Goal: Task Accomplishment & Management: Manage account settings

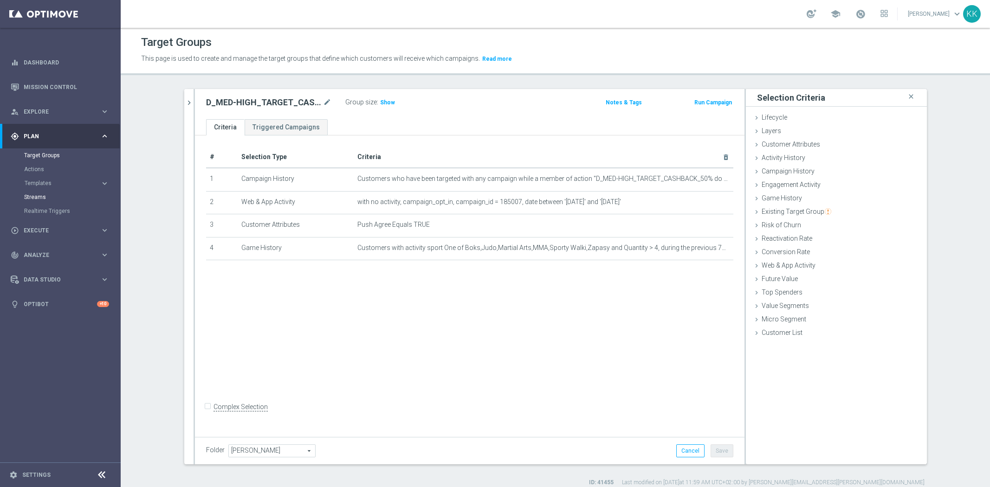
click at [61, 187] on button "Templates keyboard_arrow_right" at bounding box center [66, 183] width 85 height 7
click at [44, 199] on link "Optimail" at bounding box center [63, 196] width 68 height 7
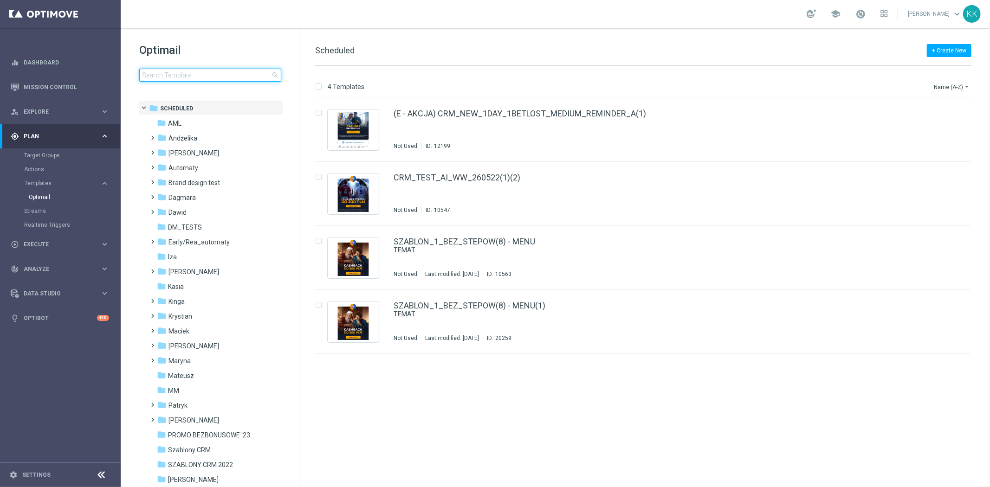
click at [232, 79] on input at bounding box center [210, 75] width 142 height 13
type input "300925_2"
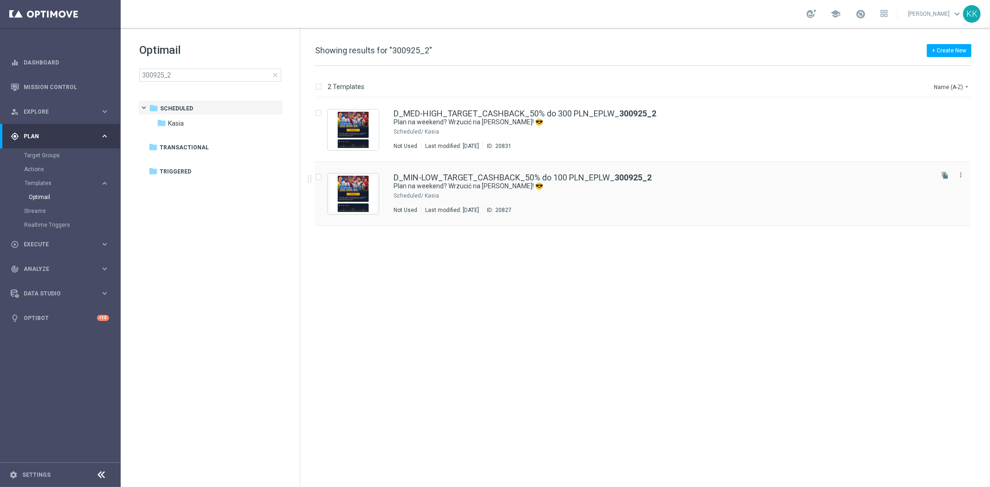
click at [601, 197] on div "Kasia" at bounding box center [678, 195] width 507 height 7
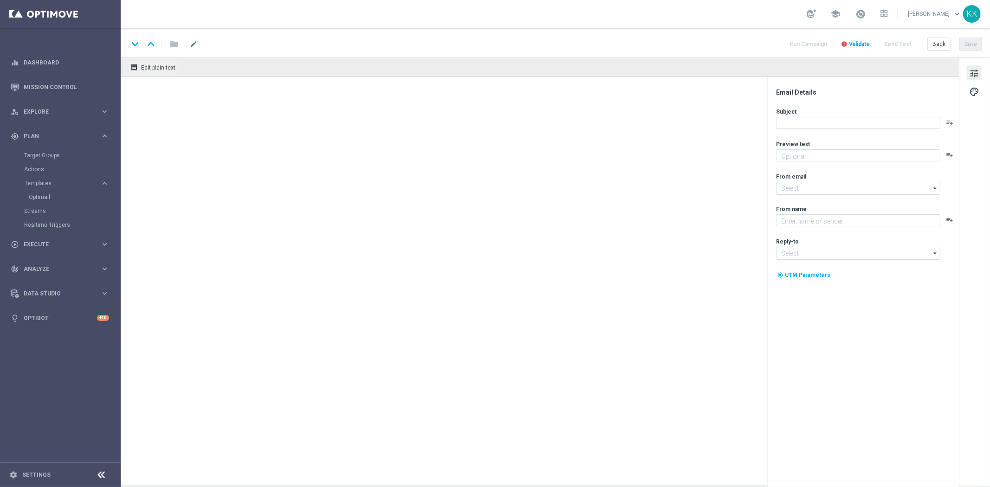
type textarea "Typuj z cashbackiem do 100 zł 🔙"
type textarea "STS"
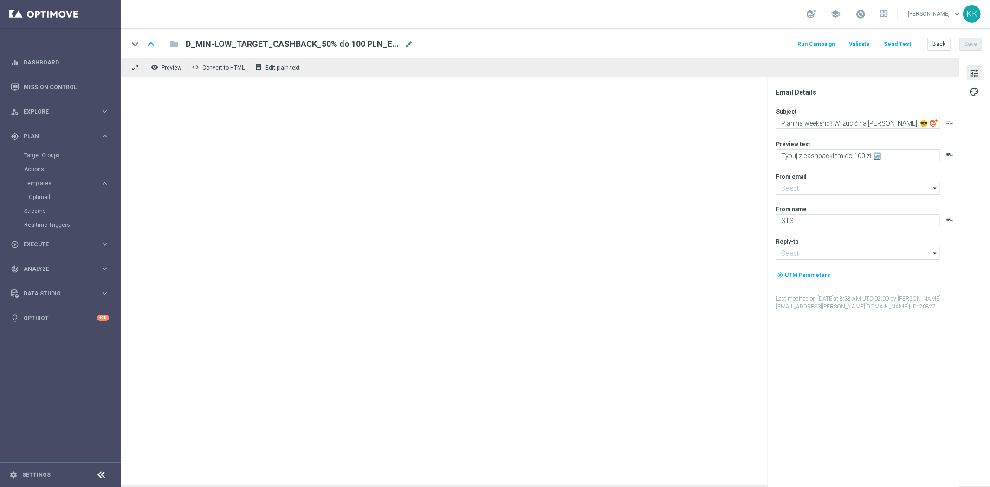
type input "[EMAIL_ADDRESS][DOMAIN_NAME]"
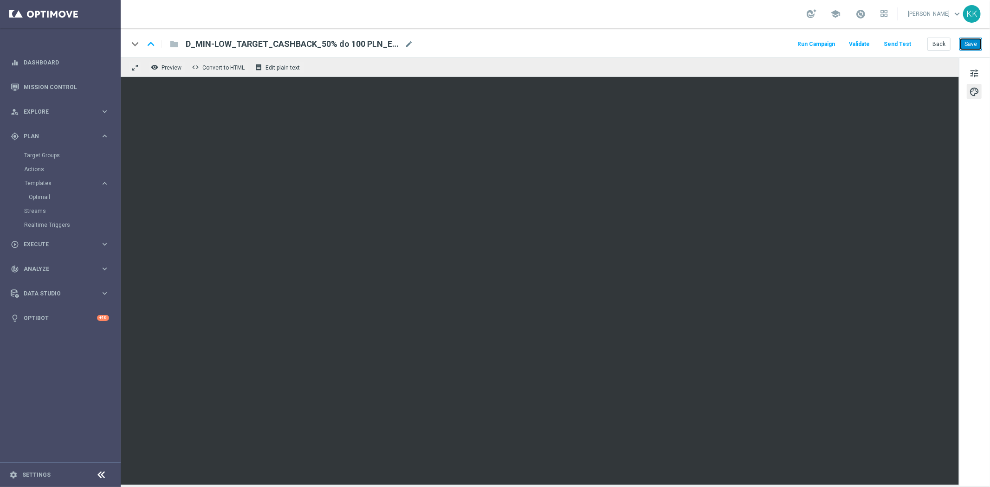
click at [966, 49] on button "Save" at bounding box center [970, 44] width 23 height 13
click at [971, 43] on button "Save" at bounding box center [970, 44] width 23 height 13
click at [938, 45] on button "Back" at bounding box center [938, 44] width 23 height 13
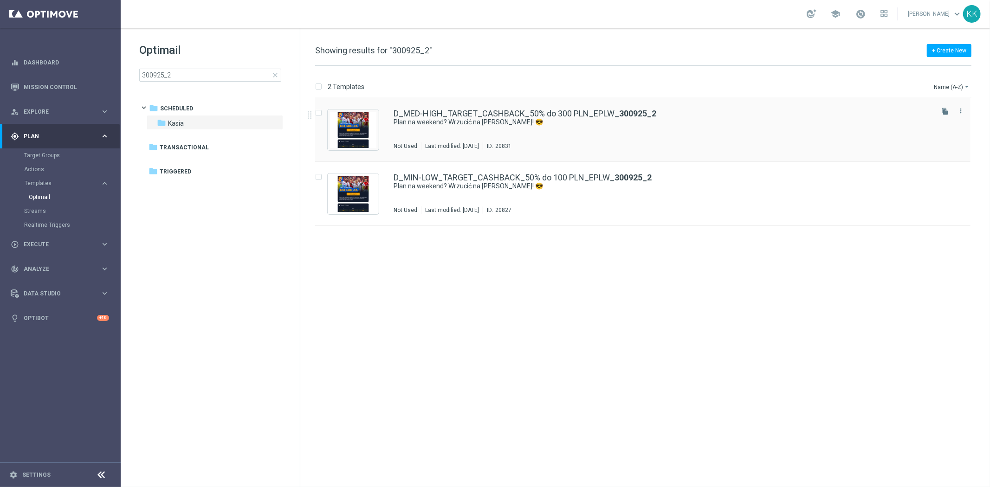
click at [600, 142] on div "Not Used Last modified: [DATE] ID: 20831" at bounding box center [662, 145] width 538 height 7
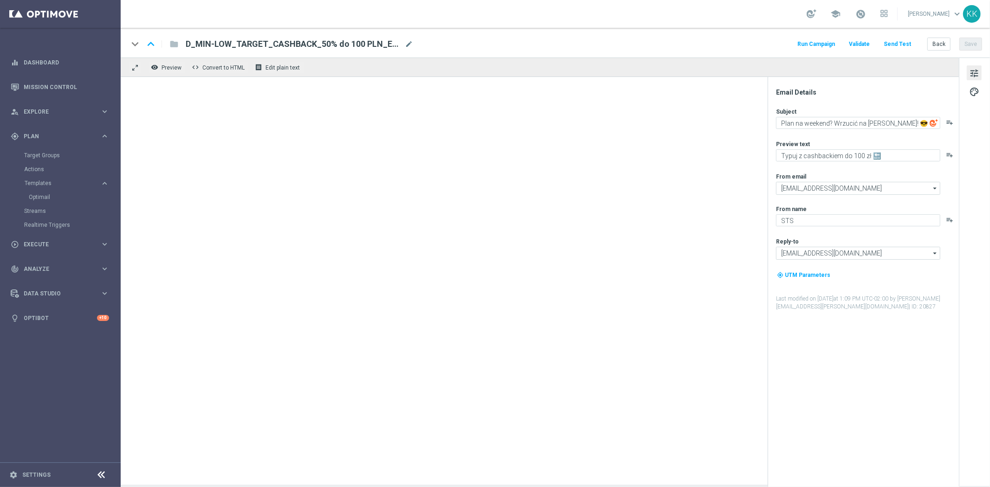
type textarea "Typuj z cashbackiem do 300 zł 🔙"
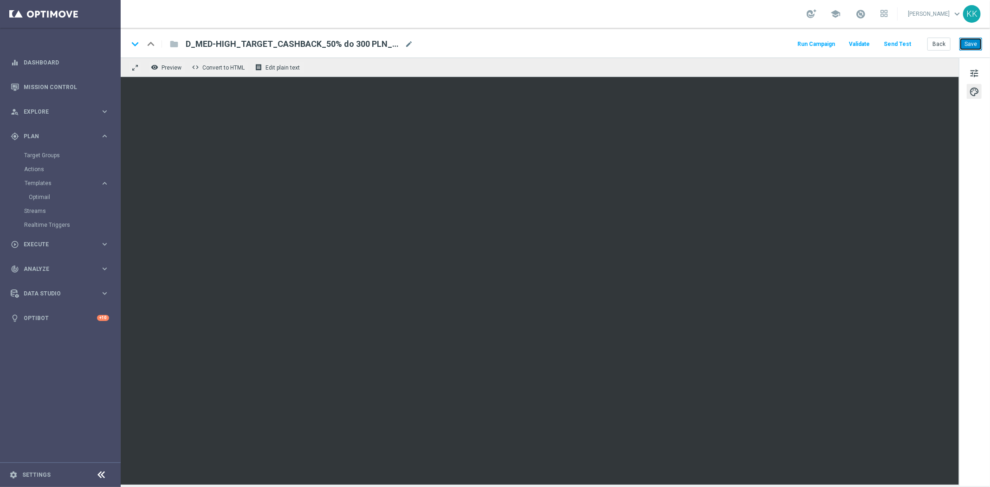
click at [964, 48] on button "Save" at bounding box center [970, 44] width 23 height 13
click at [968, 45] on button "Save" at bounding box center [970, 44] width 23 height 13
drag, startPoint x: 42, startPoint y: 151, endPoint x: 117, endPoint y: 140, distance: 75.6
click at [42, 152] on link "Target Groups" at bounding box center [60, 155] width 72 height 7
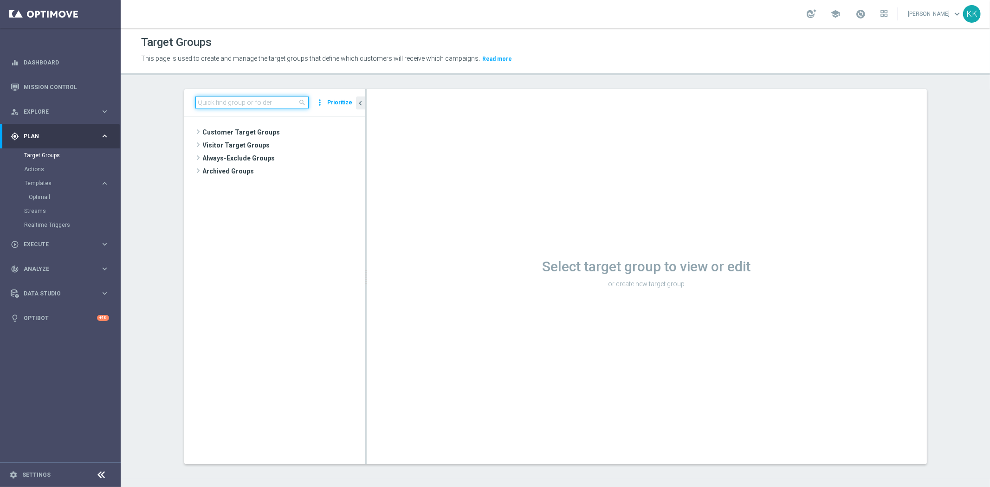
click at [202, 99] on input at bounding box center [251, 102] width 113 height 13
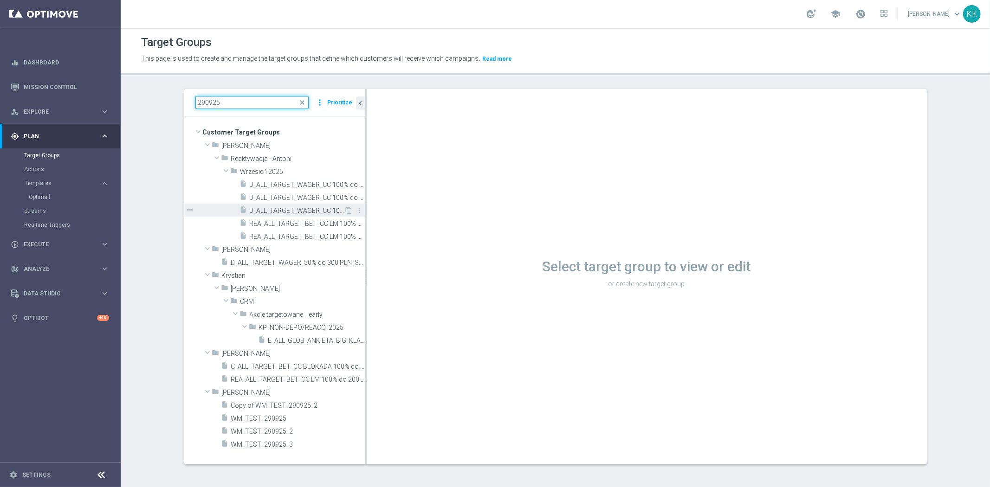
type input "290925"
click at [308, 208] on span "D_ALL_TARGET_WAGER_CC 100% do 500 PLN 1KE_290925" at bounding box center [297, 211] width 95 height 8
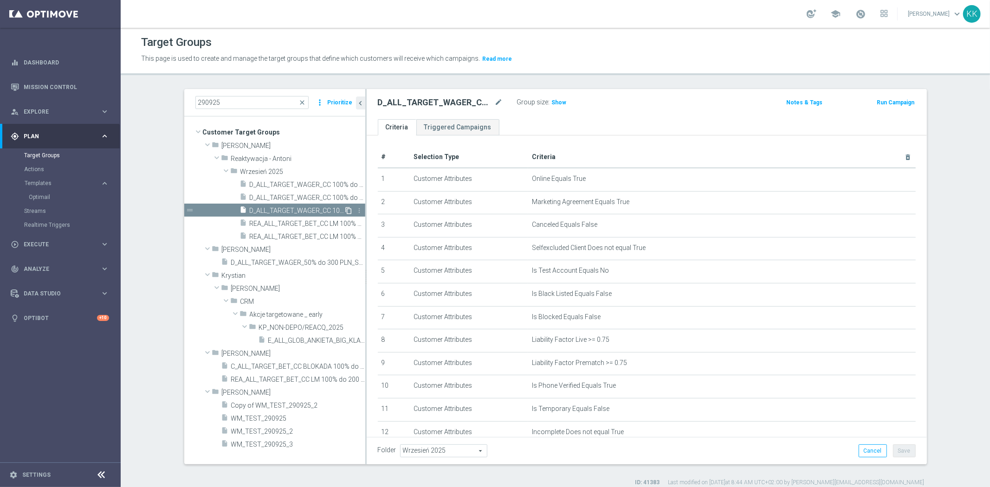
click at [345, 211] on icon "content_copy" at bounding box center [348, 210] width 7 height 7
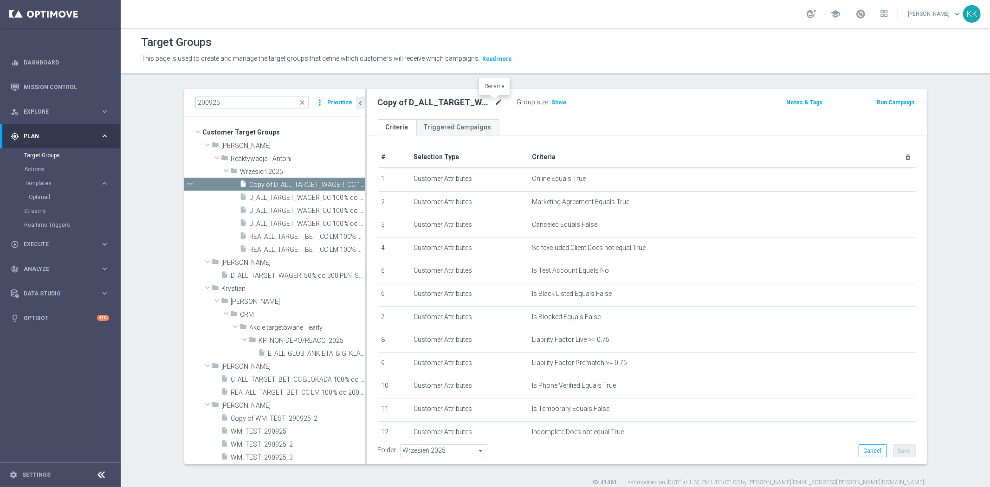
click at [495, 100] on icon "mode_edit" at bounding box center [499, 102] width 8 height 11
type input "D_ALL_TARGET_WAGER_CC 100% do 500 PLN ELMS_061025"
click at [633, 116] on div "D_ALL_TARGET_WAGER_CC 100% do 500 PLN ELMS_061025 Group size : Show Notes & Tag…" at bounding box center [647, 104] width 560 height 30
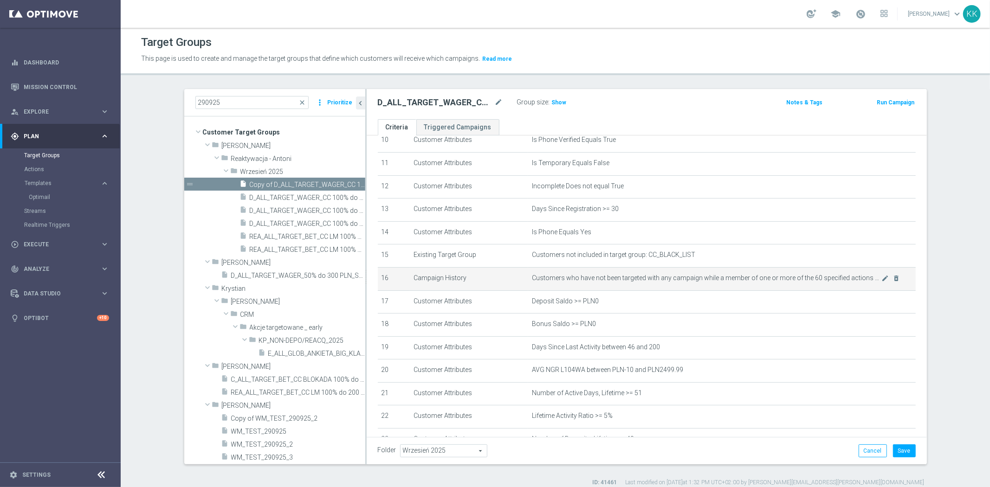
scroll to position [310, 0]
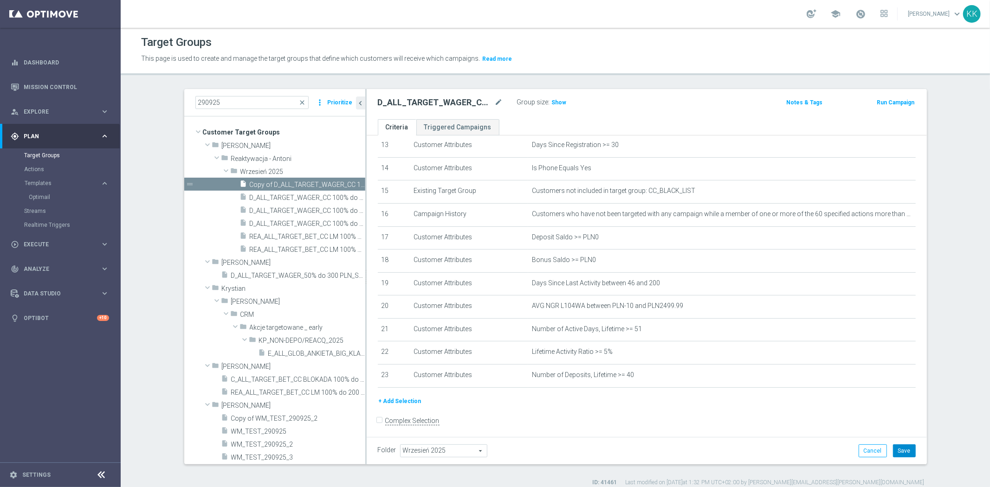
click at [899, 444] on button "Save" at bounding box center [904, 450] width 23 height 13
click at [419, 446] on span "Wrzesień 2025" at bounding box center [443, 451] width 86 height 12
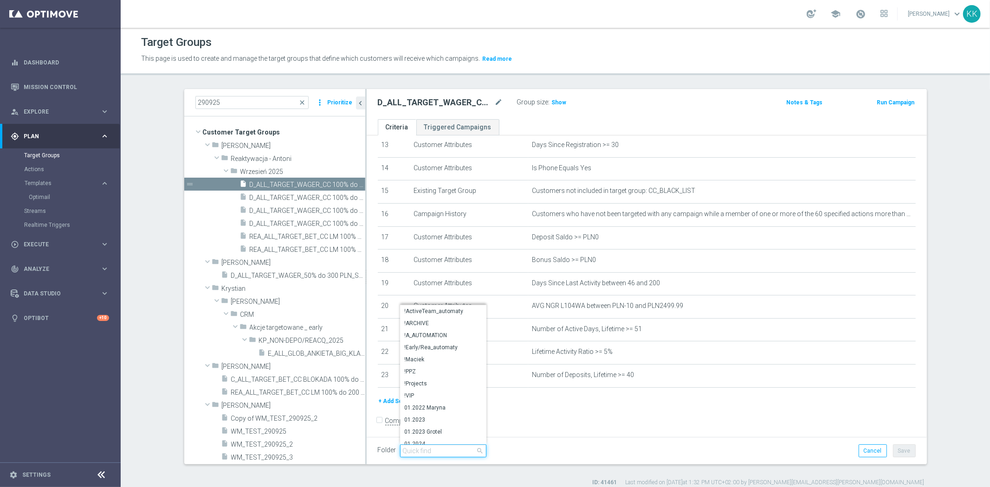
click at [419, 446] on input "search" at bounding box center [443, 450] width 86 height 13
type input "Kasia"
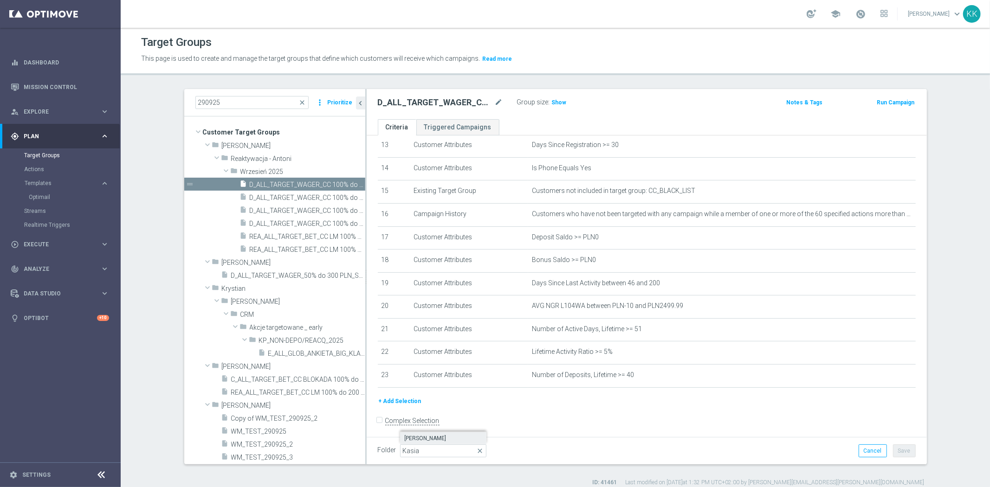
click at [425, 432] on label "[PERSON_NAME]" at bounding box center [443, 438] width 86 height 12
type input "[PERSON_NAME]"
click at [590, 416] on form "Complex Selection Invalid Expression" at bounding box center [647, 430] width 538 height 34
click at [904, 443] on div "Folder [PERSON_NAME] [PERSON_NAME] arrow_drop_down search Cancel Save Saving..." at bounding box center [647, 450] width 560 height 27
click at [906, 445] on button "Save" at bounding box center [904, 450] width 23 height 13
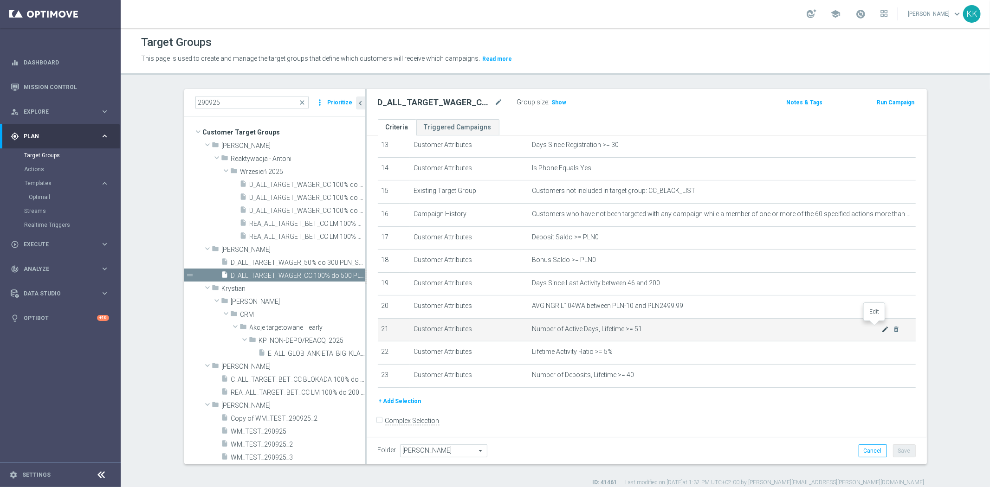
click at [881, 327] on icon "mode_edit" at bounding box center [884, 329] width 7 height 7
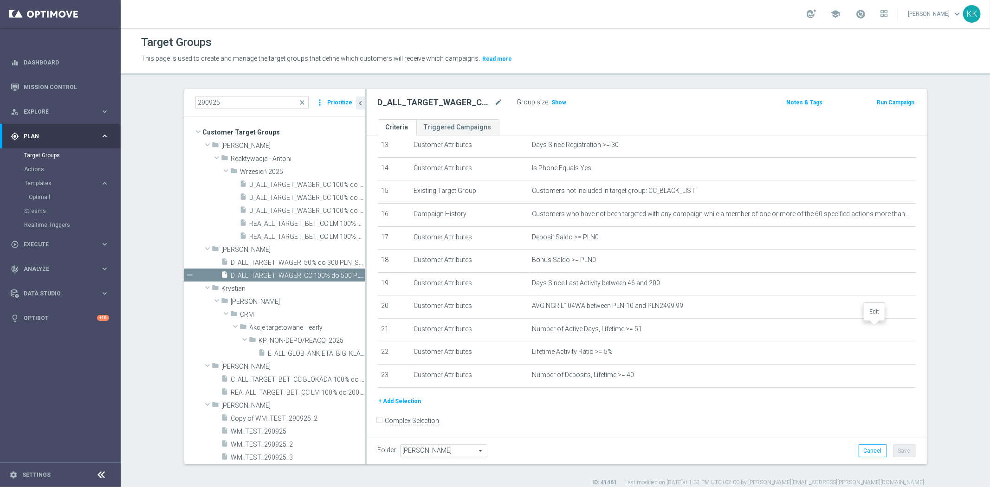
scroll to position [300, 0]
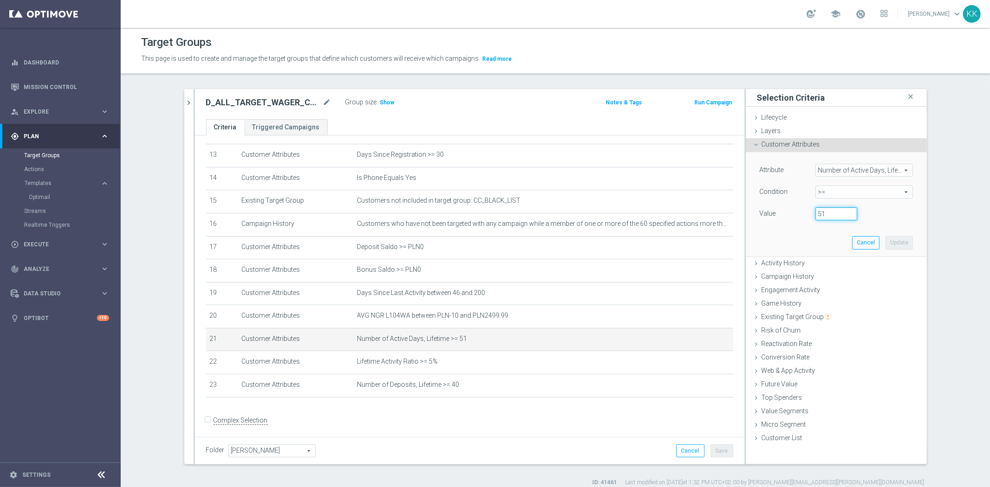
click at [823, 211] on input "51" at bounding box center [836, 213] width 42 height 13
type input "50"
click at [898, 247] on button "Update" at bounding box center [898, 242] width 27 height 13
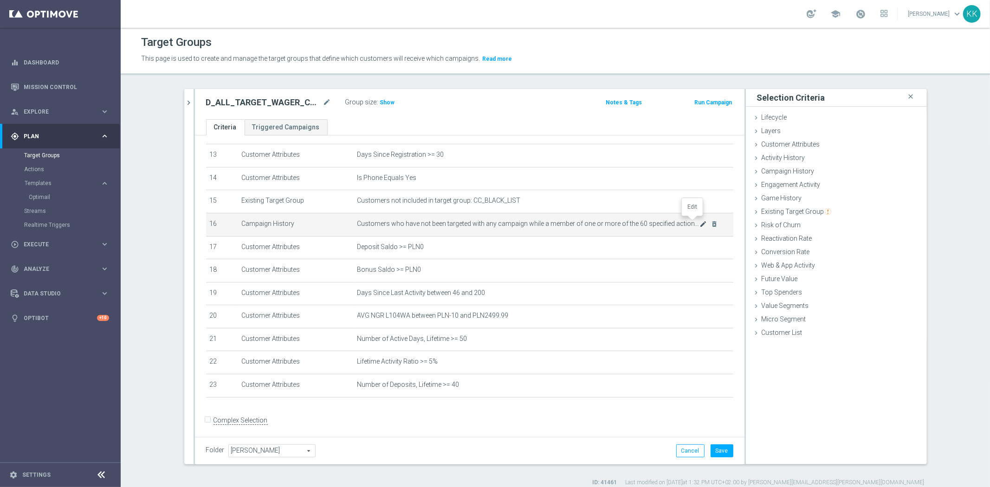
click at [699, 220] on icon "mode_edit" at bounding box center [702, 223] width 7 height 7
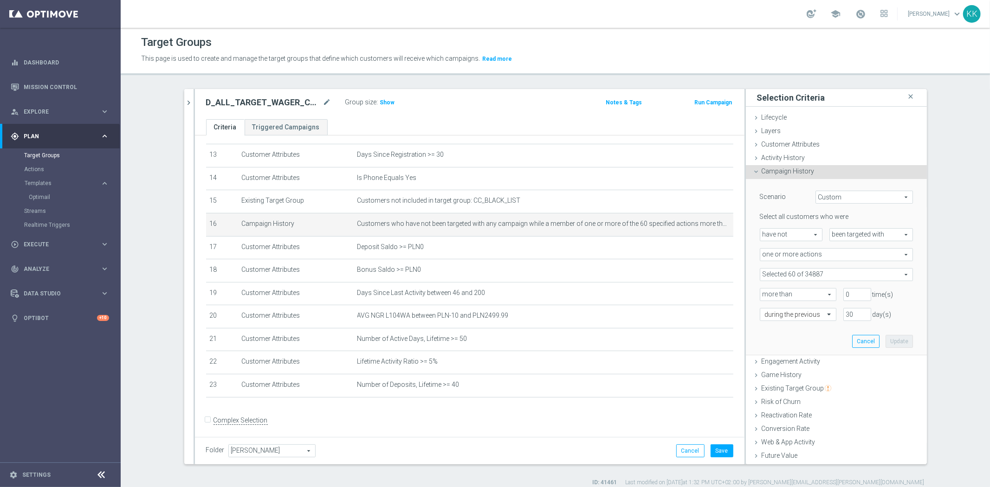
click at [809, 272] on span at bounding box center [836, 275] width 152 height 12
click at [772, 290] on label "Show Selected" at bounding box center [789, 294] width 34 height 8
click at [764, 292] on input "Show Selected" at bounding box center [766, 295] width 6 height 6
checkbox input "true"
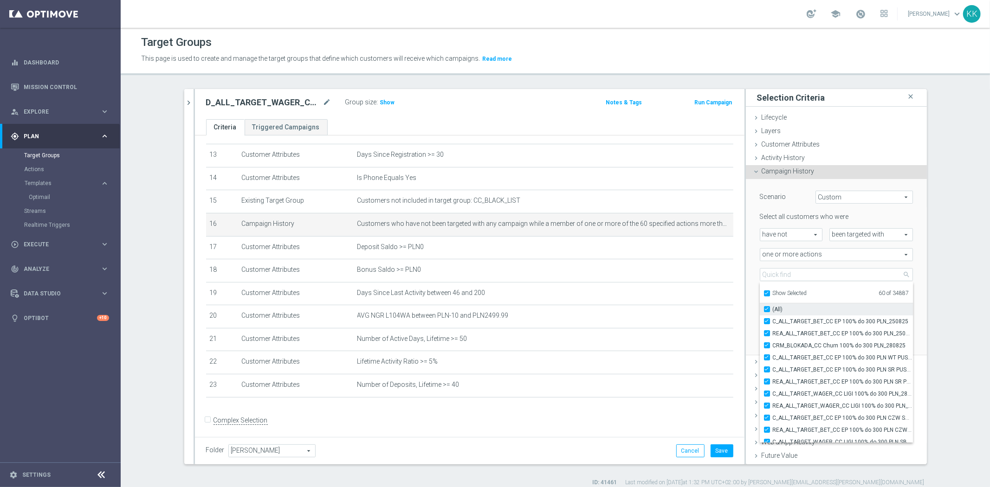
click at [772, 305] on label "(All)" at bounding box center [842, 309] width 140 height 12
click at [766, 306] on input "(All)" at bounding box center [769, 309] width 6 height 6
checkbox input "false"
type input "Select Action"
checkbox input "false"
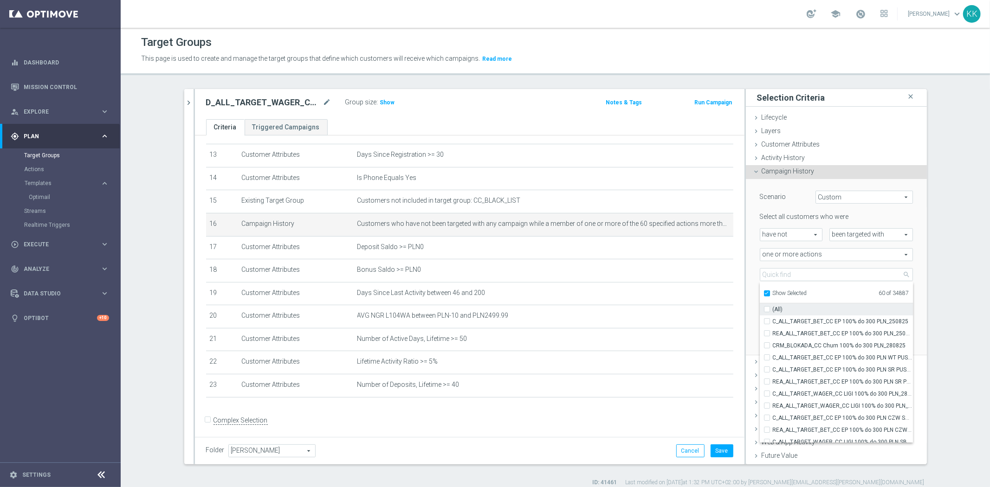
checkbox input "false"
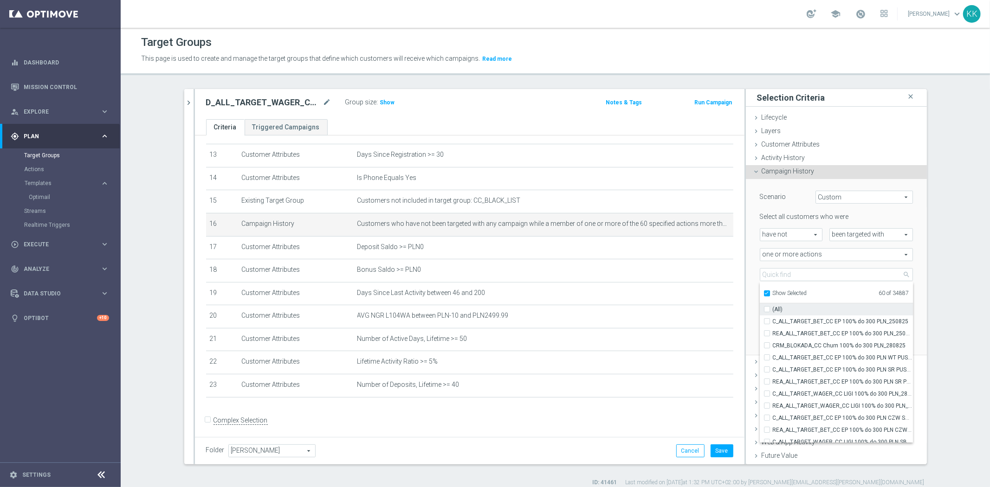
checkbox input "false"
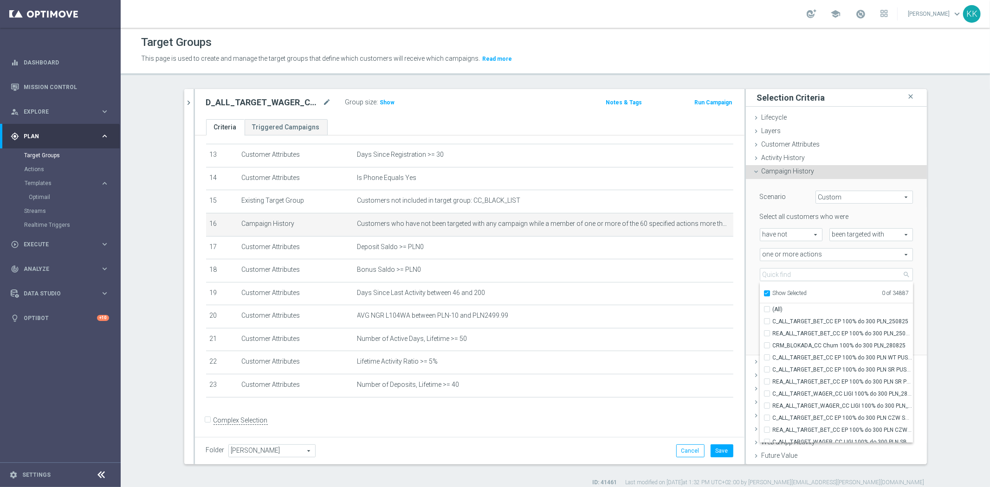
click at [772, 290] on label "Show Selected" at bounding box center [789, 294] width 34 height 8
click at [764, 292] on input "Show Selected" at bounding box center [766, 295] width 6 height 6
checkbox input "false"
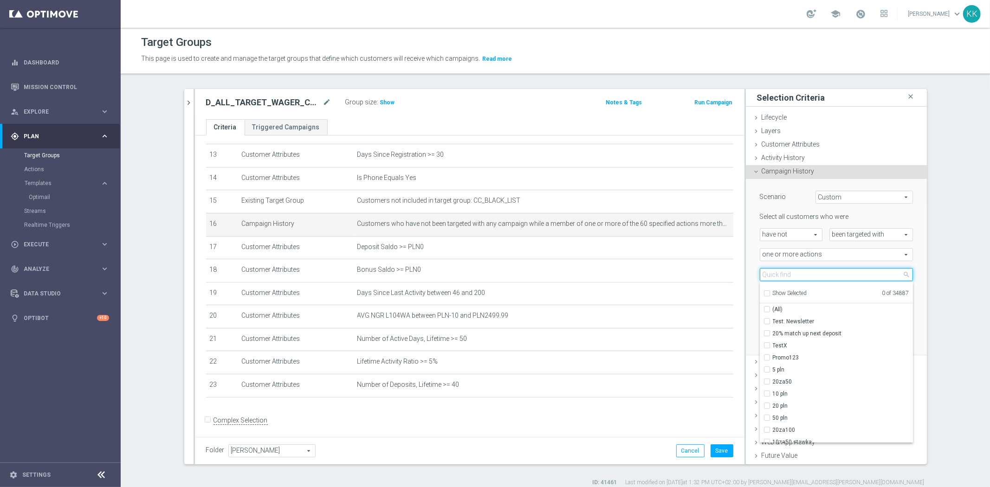
click at [778, 271] on input "search" at bounding box center [835, 274] width 153 height 13
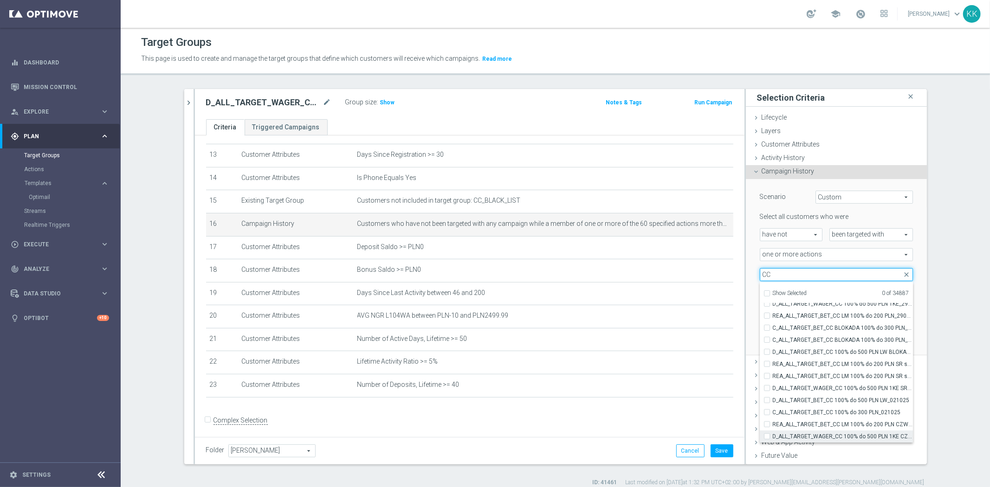
type input "CC"
click at [766, 435] on input "D_ALL_TARGET_WAGER_CC 100% do 500 PLN 1KE CZW push_290925" at bounding box center [769, 436] width 6 height 6
checkbox input "true"
type input "D_ALL_TARGET_WAGER_CC 100% do 500 PLN 1KE CZW push_290925"
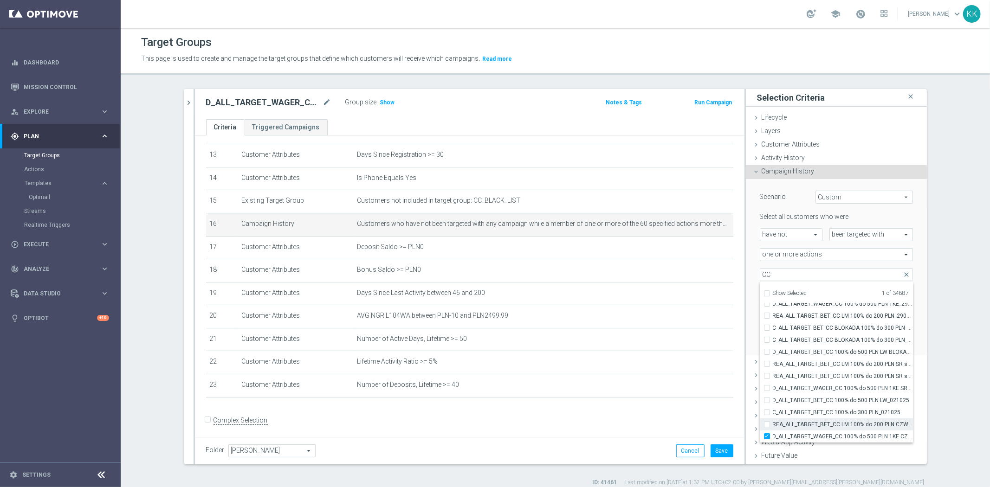
click at [766, 424] on input "REA_ALL_TARGET_BET_CC LM 100% do 200 PLN CZW push_290925" at bounding box center [769, 424] width 6 height 6
checkbox input "true"
type input "Selected 2 of 34887"
click at [762, 417] on div "C_ALL_TARGET_BET_CC 100% do 300 PLN_021025" at bounding box center [835, 412] width 153 height 12
click at [766, 401] on input "D_ALL_TARGET_BET_CC 100% do 500 PLN LW_021025" at bounding box center [769, 400] width 6 height 6
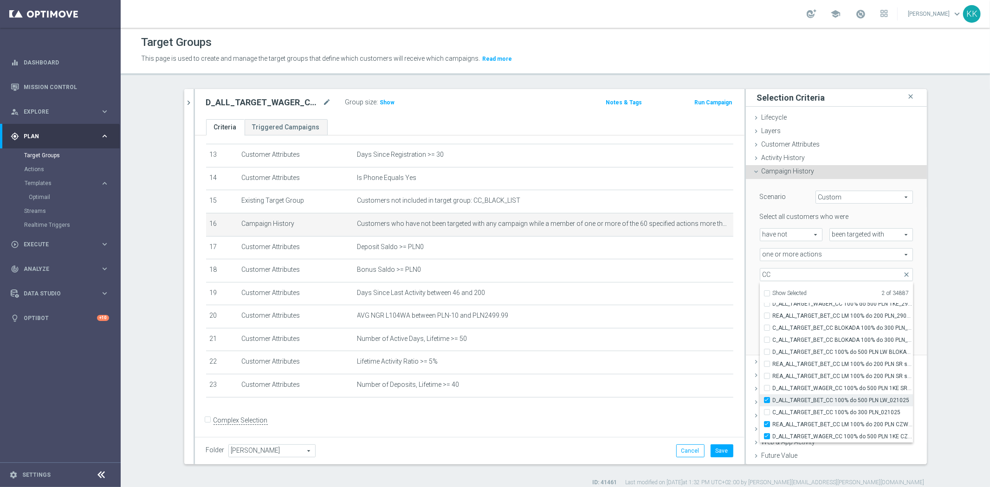
checkbox input "true"
type input "Selected 3 of 34887"
click at [762, 415] on div "C_ALL_TARGET_BET_CC 100% do 300 PLN_021025" at bounding box center [835, 412] width 153 height 12
click at [772, 414] on label "C_ALL_TARGET_BET_CC 100% do 300 PLN_021025" at bounding box center [842, 412] width 140 height 12
click at [766, 414] on input "C_ALL_TARGET_BET_CC 100% do 300 PLN_021025" at bounding box center [769, 412] width 6 height 6
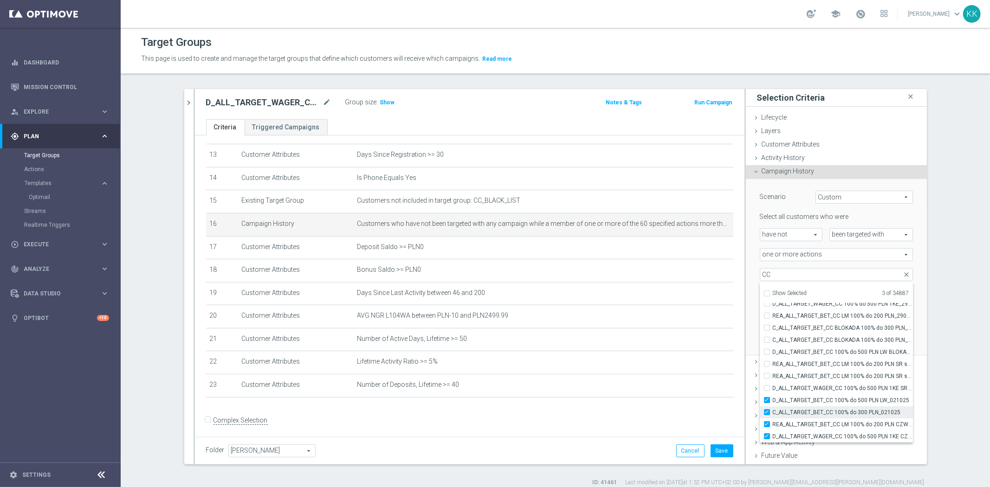
checkbox input "true"
type input "Selected 4 of 34887"
click at [761, 384] on div "D_ALL_TARGET_WAGER_CC 100% do 500 PLN 1KE SR sms_290925" at bounding box center [835, 388] width 153 height 12
click at [772, 372] on label "REA_ALL_TARGET_BET_CC LM 100% do 200 PLN SR sms_290925" at bounding box center [842, 376] width 140 height 12
click at [766, 373] on input "REA_ALL_TARGET_BET_CC LM 100% do 200 PLN SR sms_290925" at bounding box center [769, 376] width 6 height 6
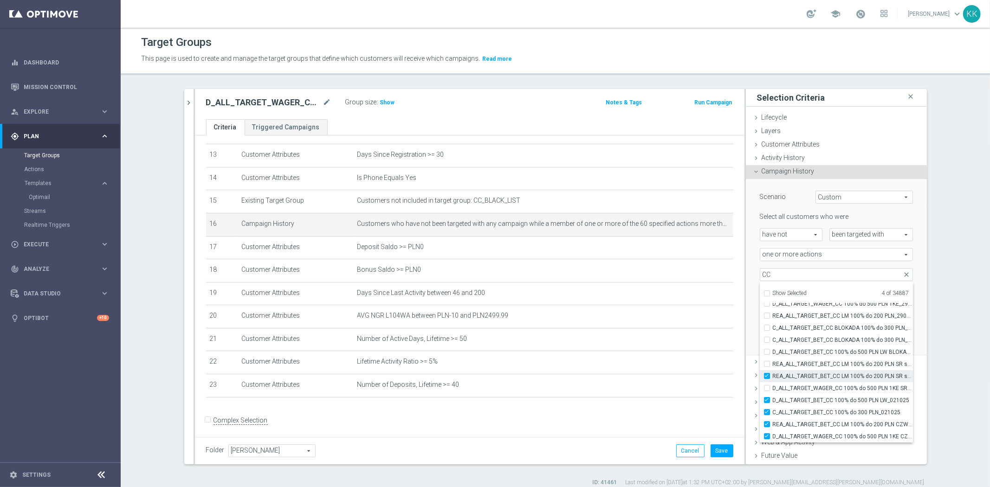
checkbox input "true"
type input "Selected 5 of 34887"
click at [772, 387] on label "D_ALL_TARGET_WAGER_CC 100% do 500 PLN 1KE SR sms_290925" at bounding box center [842, 388] width 140 height 12
click at [766, 387] on input "D_ALL_TARGET_WAGER_CC 100% do 500 PLN 1KE SR sms_290925" at bounding box center [769, 388] width 6 height 6
checkbox input "true"
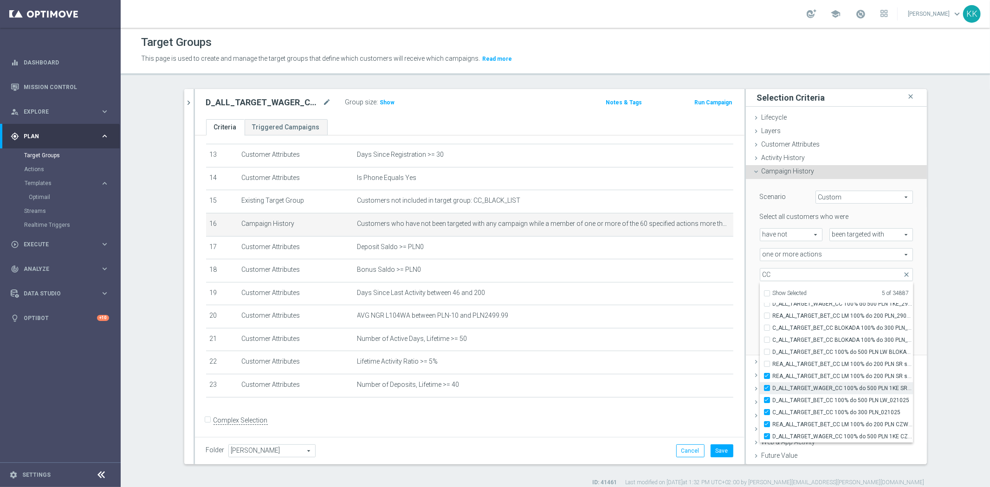
type input "Selected 6 of 34887"
click at [766, 362] on input "REA_ALL_TARGET_BET_CC LM 100% do 200 PLN SR sms_290925" at bounding box center [769, 364] width 6 height 6
checkbox input "true"
type input "Selected 7 of 34887"
click at [761, 352] on div "D_ALL_TARGET_BET_CC 100% do 500 PLN LW BLOKADA_300925" at bounding box center [835, 352] width 153 height 12
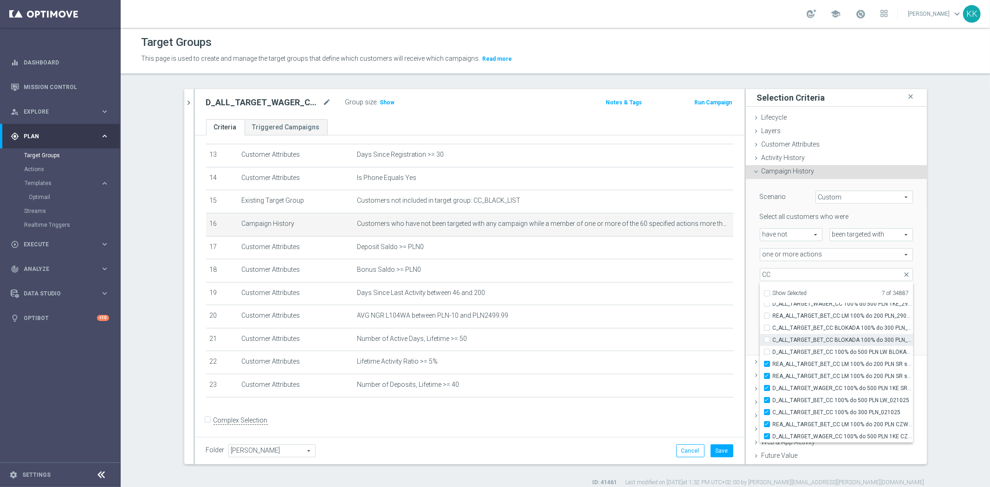
click at [772, 336] on label "C_ALL_TARGET_BET_CC BLOKADA 100% do 300 PLN_290925" at bounding box center [842, 340] width 140 height 12
click at [766, 337] on input "C_ALL_TARGET_BET_CC BLOKADA 100% do 300 PLN_290925" at bounding box center [769, 340] width 6 height 6
checkbox input "true"
type input "Selected 8 of 34887"
click at [772, 324] on label "C_ALL_TARGET_BET_CC BLOKADA 100% do 300 PLN_2909" at bounding box center [842, 328] width 140 height 12
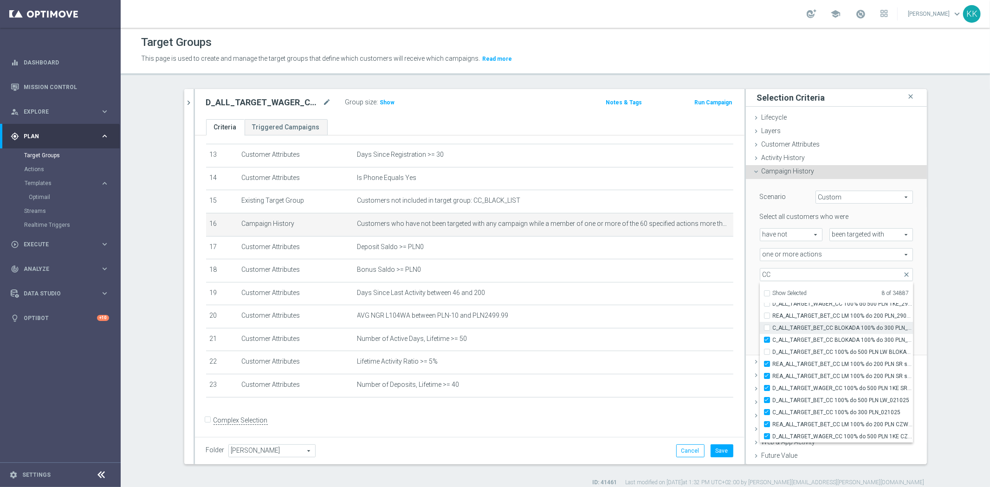
click at [766, 325] on input "C_ALL_TARGET_BET_CC BLOKADA 100% do 300 PLN_2909" at bounding box center [769, 328] width 6 height 6
checkbox input "true"
type input "Selected 9 of 34887"
click at [763, 355] on div "D_ALL_TARGET_BET_CC 100% do 500 PLN LW BLOKADA_300925" at bounding box center [835, 352] width 153 height 12
click at [766, 350] on input "D_ALL_TARGET_BET_CC 100% do 500 PLN LW BLOKADA_300925" at bounding box center [769, 352] width 6 height 6
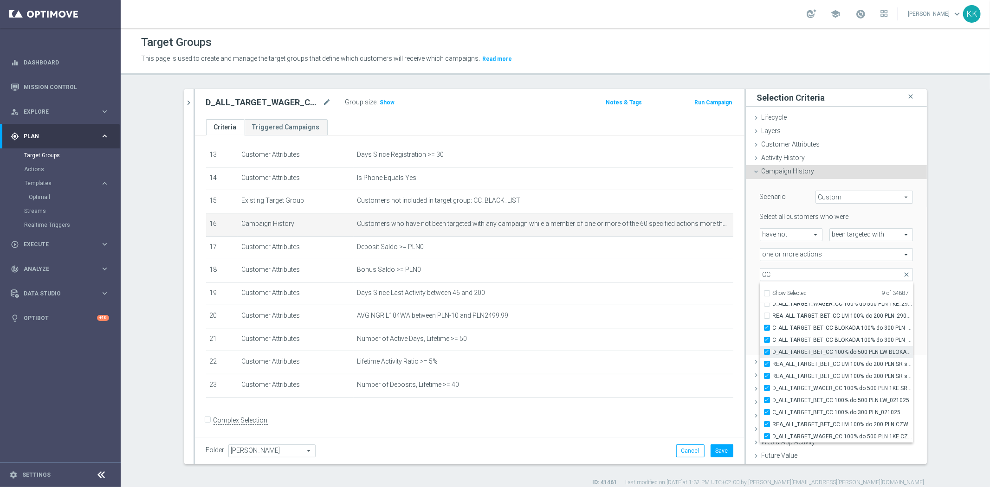
checkbox input "true"
type input "Selected 10 of 34887"
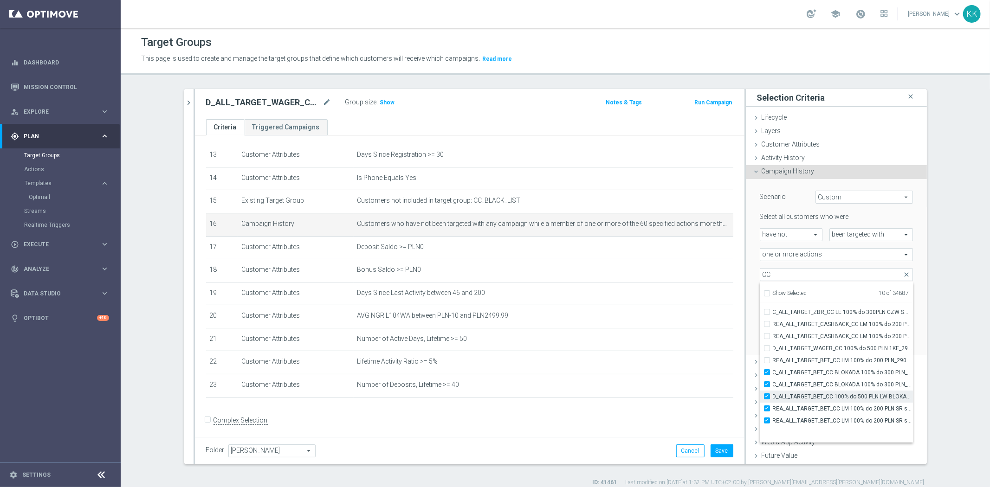
scroll to position [29523, 0]
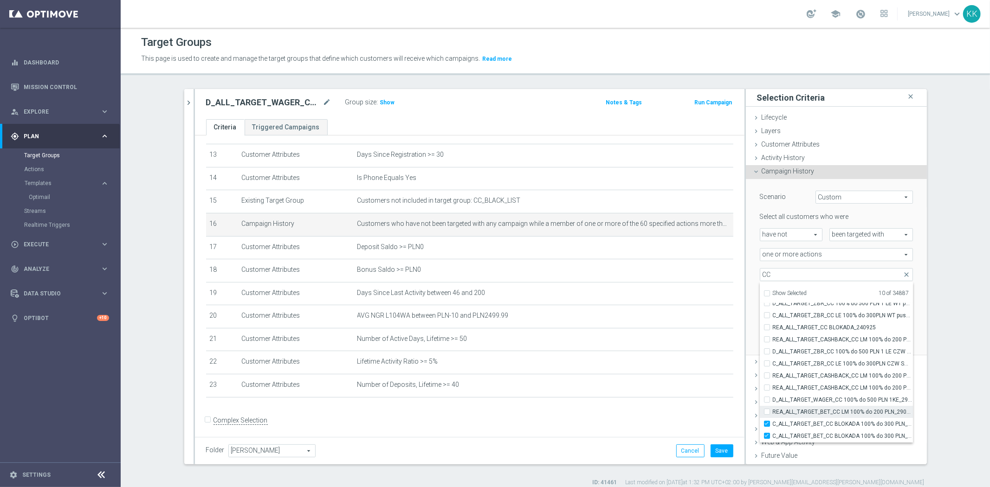
click at [761, 411] on div "REA_ALL_TARGET_BET_CC LM 100% do 200 PLN_290925" at bounding box center [835, 412] width 153 height 12
click at [772, 397] on label "D_ALL_TARGET_WAGER_CC 100% do 500 PLN 1KE_290925" at bounding box center [842, 400] width 140 height 12
click at [766, 397] on input "D_ALL_TARGET_WAGER_CC 100% do 500 PLN 1KE_290925" at bounding box center [769, 400] width 6 height 6
checkbox input "true"
type input "Selected 11 of 34887"
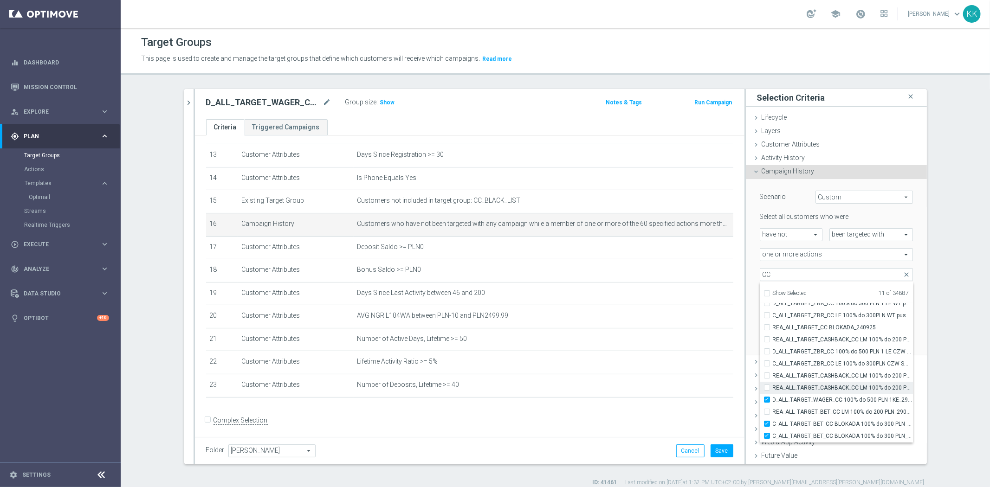
click at [766, 385] on input "REA_ALL_TARGET_CASHBACK_CC LM 100% do 200 PLN ND SMS_250925" at bounding box center [769, 388] width 6 height 6
checkbox input "true"
type input "Selected 12 of 34887"
click at [766, 413] on input "REA_ALL_TARGET_BET_CC LM 100% do 200 PLN_290925" at bounding box center [769, 412] width 6 height 6
checkbox input "true"
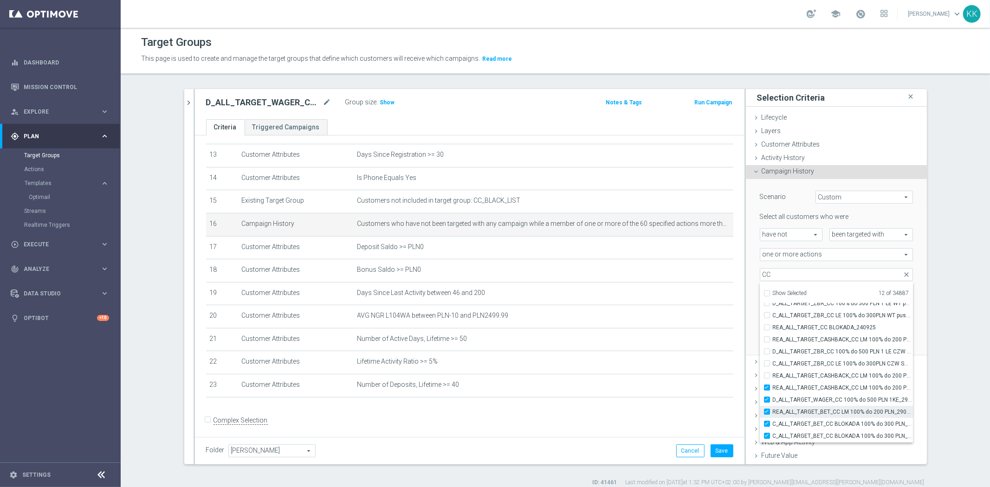
type input "Selected 13 of 34887"
click at [766, 374] on input "REA_ALL_TARGET_CASHBACK_CC LM 100% do 200 PLN SB PUSH_250925" at bounding box center [769, 376] width 6 height 6
checkbox input "true"
type input "Selected 14 of 34887"
click at [766, 363] on input "C_ALL_TARGET_ZBR_CC LE 100% do 300PLN CZW SMS_220925" at bounding box center [769, 363] width 6 height 6
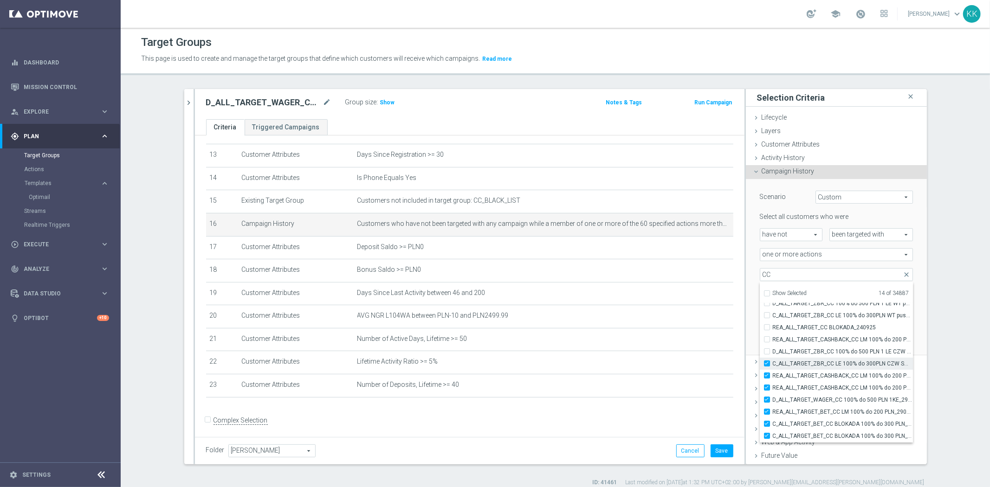
checkbox input "true"
type input "Selected 15 of 34887"
click at [766, 351] on input "D_ALL_TARGET_ZBR_CC 100% do 500 PLN 1 LE CZW sms_220925" at bounding box center [769, 351] width 6 height 6
checkbox input "true"
type input "Selected 16 of 34887"
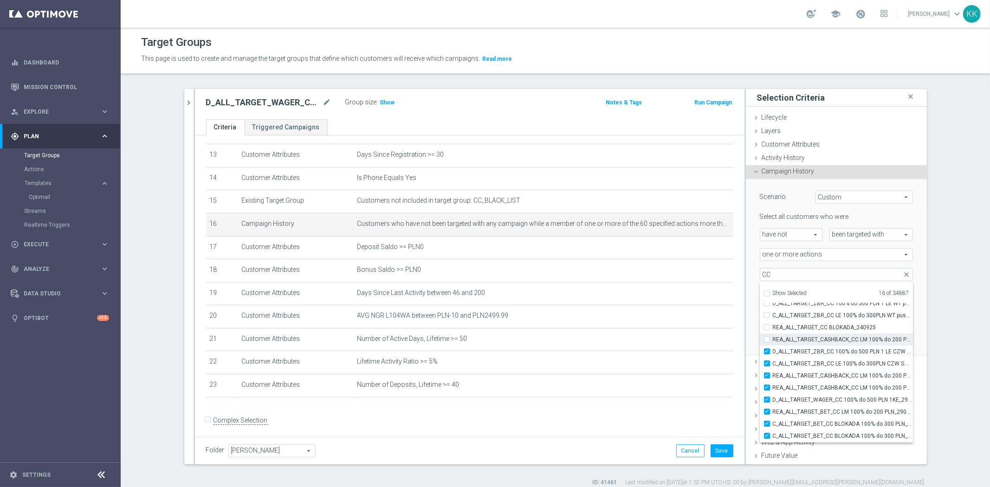
click at [766, 339] on input "REA_ALL_TARGET_CASHBACK_CC LM 100% do 200 PLN_250925" at bounding box center [769, 339] width 6 height 6
checkbox input "true"
type input "Selected 17 of 34887"
click at [766, 327] on input "REA_ALL_TARGET_CC BLOKADA_240925" at bounding box center [769, 327] width 6 height 6
checkbox input "true"
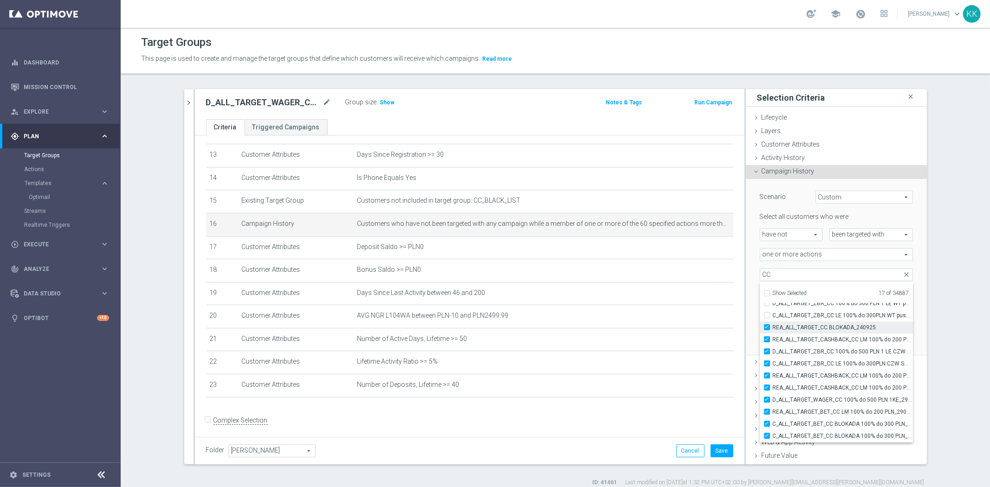
type input "Selected 18 of 34887"
click at [766, 313] on input "C_ALL_TARGET_ZBR_CC LE 100% do 300PLN WT push_220925" at bounding box center [769, 315] width 6 height 6
checkbox input "true"
type input "Selected 19 of 34887"
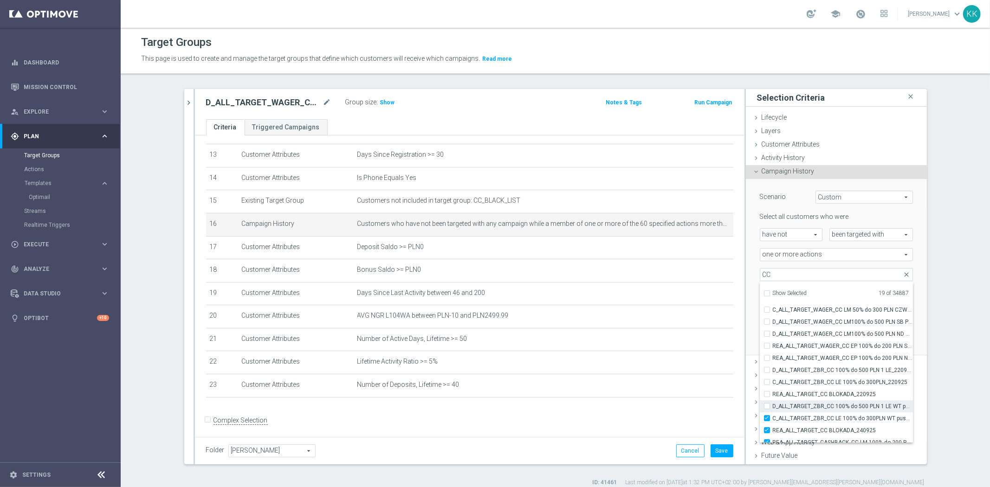
click at [766, 404] on input "D_ALL_TARGET_ZBR_CC 100% do 500 PLN 1 LE WT push_220925" at bounding box center [769, 406] width 6 height 6
checkbox input "true"
type input "Selected 20 of 34887"
click at [762, 387] on div "C_ALL_TARGET_ZBR_CC LE 100% do 300PLN_220925" at bounding box center [835, 382] width 153 height 12
click at [762, 384] on div "C_ALL_TARGET_ZBR_CC LE 100% do 300PLN_220925" at bounding box center [835, 382] width 153 height 12
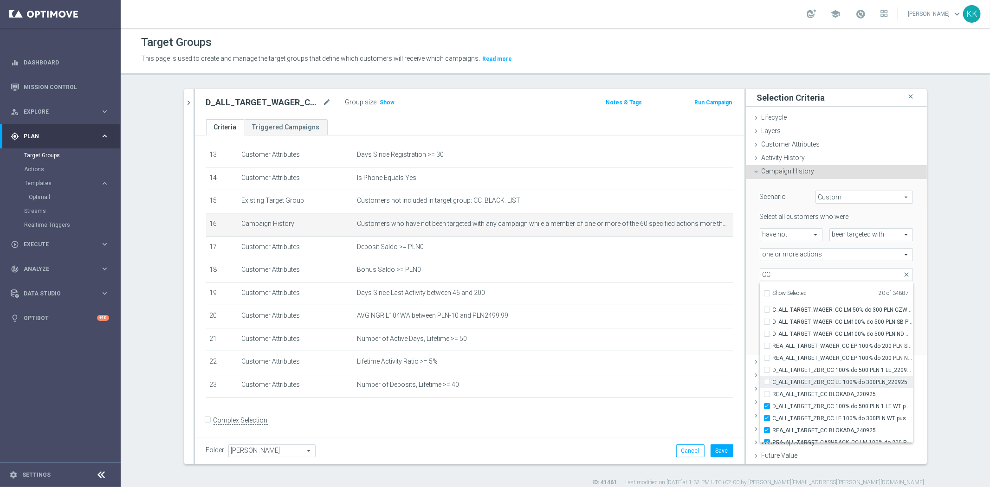
click at [766, 383] on input "C_ALL_TARGET_ZBR_CC LE 100% do 300PLN_220925" at bounding box center [769, 382] width 6 height 6
checkbox input "true"
type input "Selected 21 of 34887"
click at [767, 395] on input "REA_ALL_TARGET_CC BLOKADA_220925" at bounding box center [769, 394] width 6 height 6
checkbox input "true"
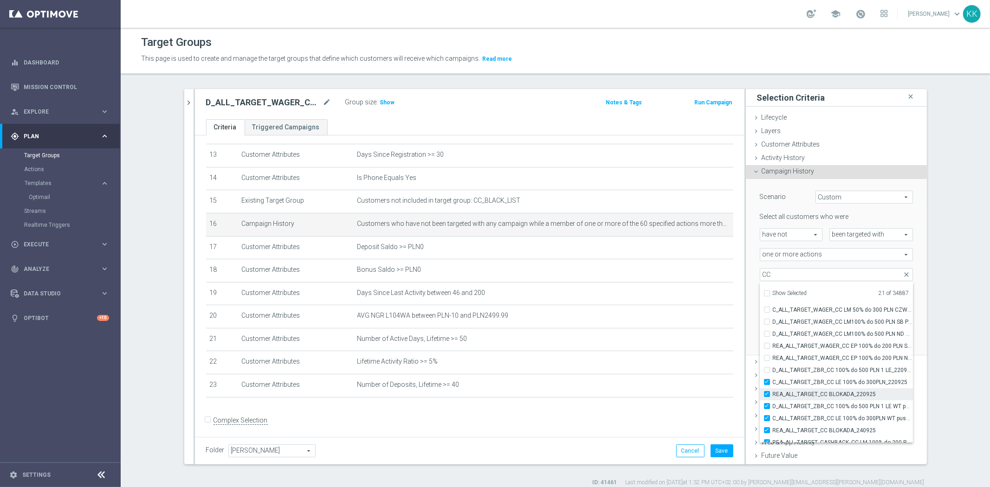
type input "Selected 22 of 34887"
click at [772, 369] on label "D_ALL_TARGET_ZBR_CC 100% do 500 PLN 1 LE_220925" at bounding box center [842, 370] width 140 height 12
click at [766, 369] on input "D_ALL_TARGET_ZBR_CC 100% do 500 PLN 1 LE_220925" at bounding box center [769, 370] width 6 height 6
checkbox input "true"
type input "Selected 23 of 34887"
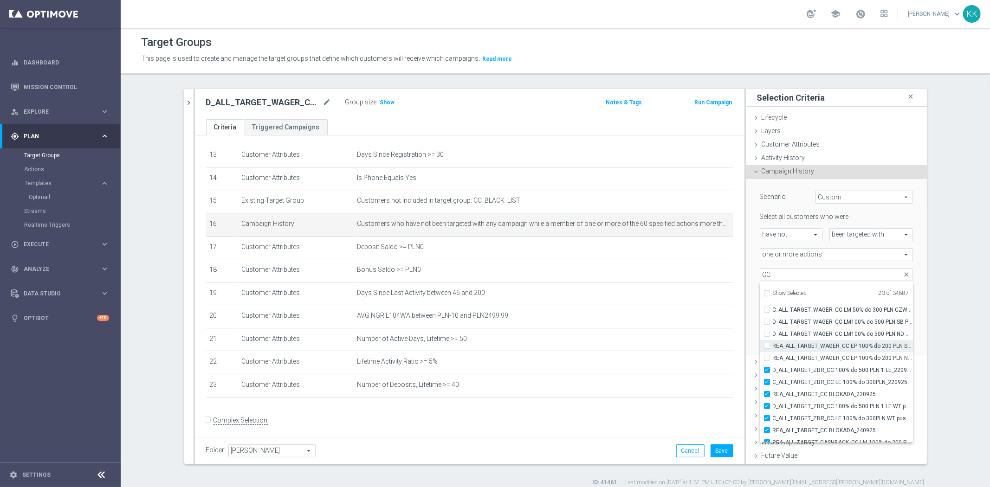
drag, startPoint x: 762, startPoint y: 358, endPoint x: 765, endPoint y: 344, distance: 14.0
click at [772, 358] on label "REA_ALL_TARGET_WAGER_CC EP 100% do 200 PLN ND SMS_180925" at bounding box center [842, 358] width 140 height 12
click at [766, 358] on input "REA_ALL_TARGET_WAGER_CC EP 100% do 200 PLN ND SMS_180925" at bounding box center [769, 358] width 6 height 6
checkbox input "true"
type input "Selected 24 of 34887"
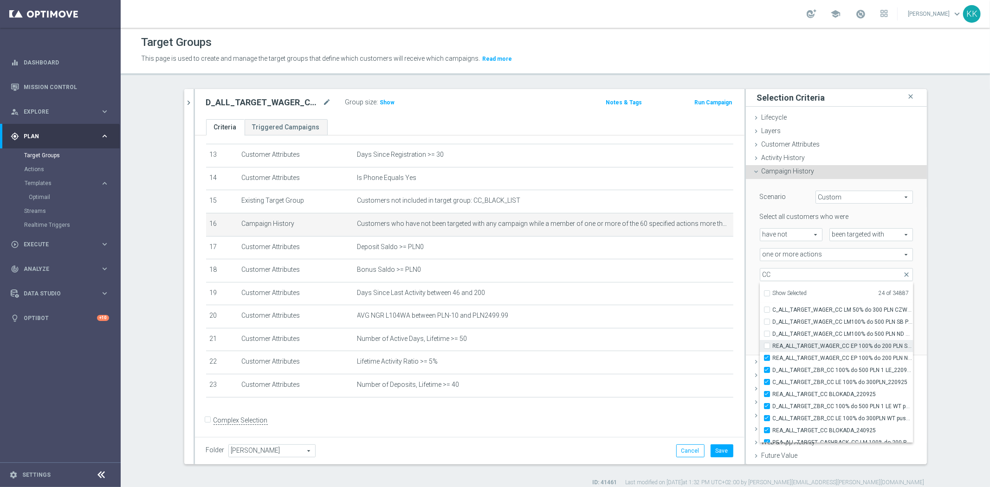
click at [766, 343] on input "REA_ALL_TARGET_WAGER_CC EP 100% do 200 PLN SB PUSH_180925" at bounding box center [769, 346] width 6 height 6
checkbox input "true"
type input "Selected 25 of 34887"
click at [766, 333] on input "D_ALL_TARGET_WAGER_CC LM100% do 500 PLN ND SMS_180925" at bounding box center [769, 334] width 6 height 6
checkbox input "true"
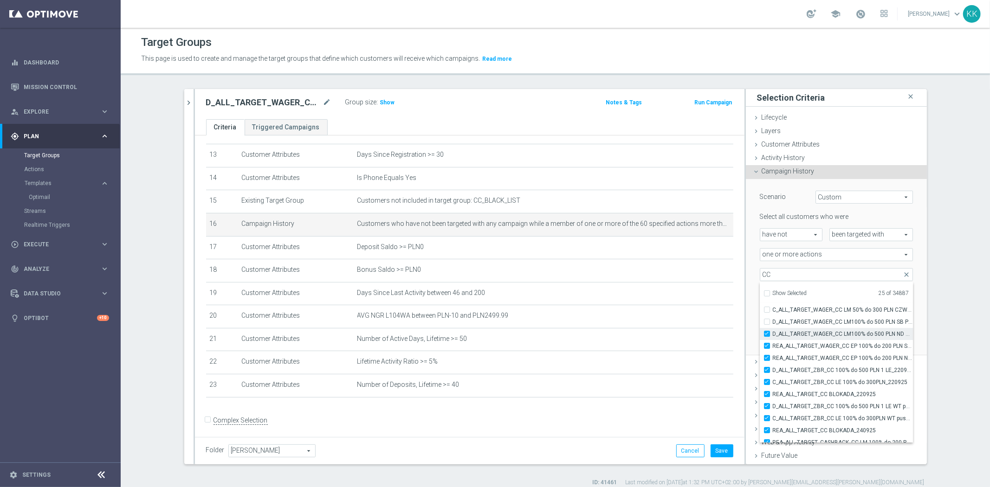
type input "Selected 26 of 34887"
click at [772, 320] on label "D_ALL_TARGET_WAGER_CC LM100% do 500 PLN SB PUSH_180925" at bounding box center [842, 322] width 140 height 12
click at [766, 320] on input "D_ALL_TARGET_WAGER_CC LM100% do 500 PLN SB PUSH_180925" at bounding box center [769, 322] width 6 height 6
checkbox input "true"
type input "Selected 27 of 34887"
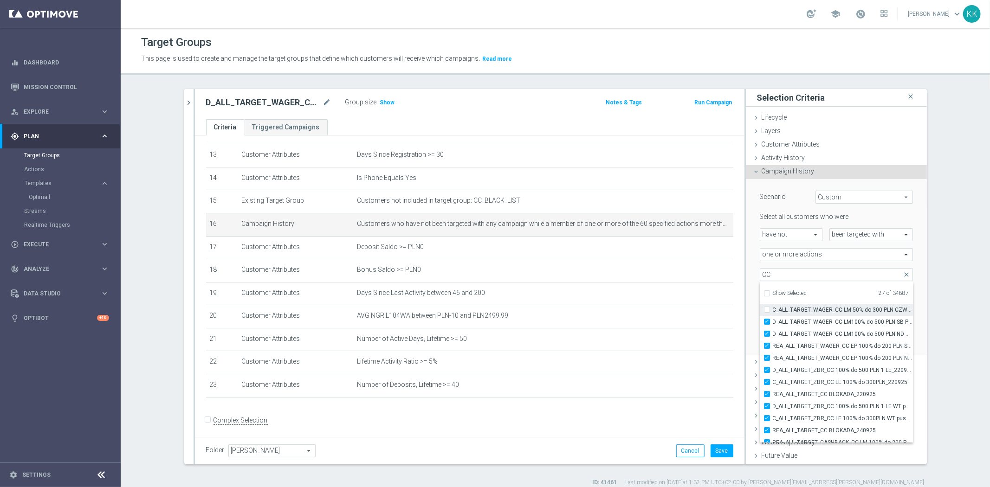
click at [772, 307] on label "C_ALL_TARGET_WAGER_CC LM 50% do 300 PLN CZW PUSH_150925" at bounding box center [842, 310] width 140 height 12
click at [766, 307] on input "C_ALL_TARGET_WAGER_CC LM 50% do 300 PLN CZW PUSH_150925" at bounding box center [769, 310] width 6 height 6
checkbox input "true"
type input "Selected 28 of 34887"
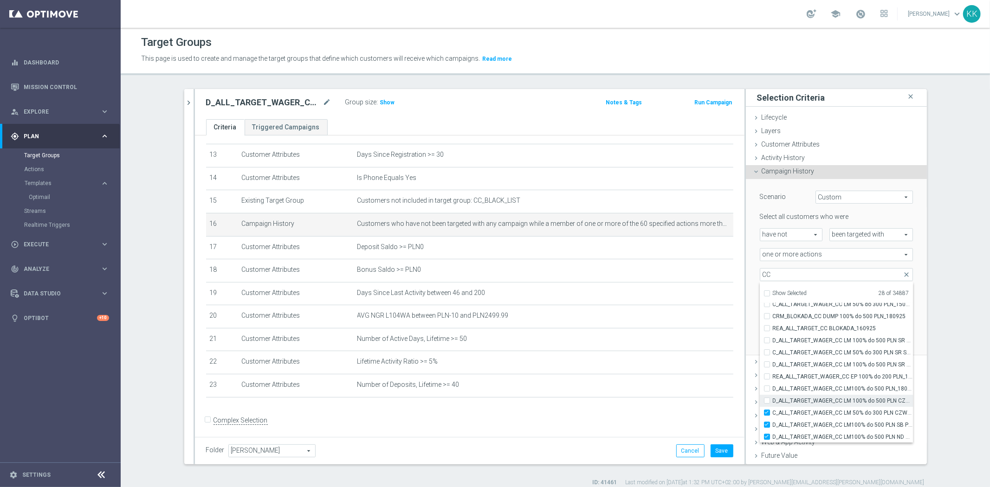
click at [762, 400] on div "D_ALL_TARGET_WAGER_CC LM 100% do 500 PLN CZW PUSH_150925" at bounding box center [835, 401] width 153 height 12
click at [759, 384] on div "D_ALL_TARGET_WAGER_CC LM100% do 500 PLN_180925" at bounding box center [835, 389] width 153 height 12
click at [772, 400] on label "D_ALL_TARGET_WAGER_CC LM 100% do 500 PLN CZW PUSH_150925" at bounding box center [842, 401] width 140 height 12
click at [766, 400] on input "D_ALL_TARGET_WAGER_CC LM 100% do 500 PLN CZW PUSH_150925" at bounding box center [769, 401] width 6 height 6
checkbox input "true"
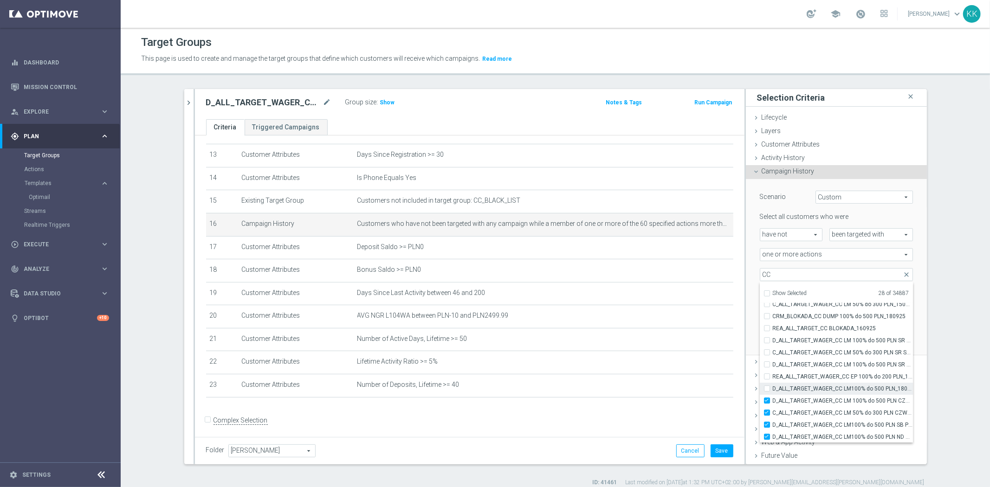
type input "Selected 29 of 34887"
click at [766, 386] on input "D_ALL_TARGET_WAGER_CC LM100% do 500 PLN_180925" at bounding box center [769, 389] width 6 height 6
checkbox input "true"
type input "Selected 30 of 34887"
click at [762, 376] on div "REA_ALL_TARGET_WAGER_CC EP 100% do 200 PLN_180925" at bounding box center [835, 377] width 153 height 12
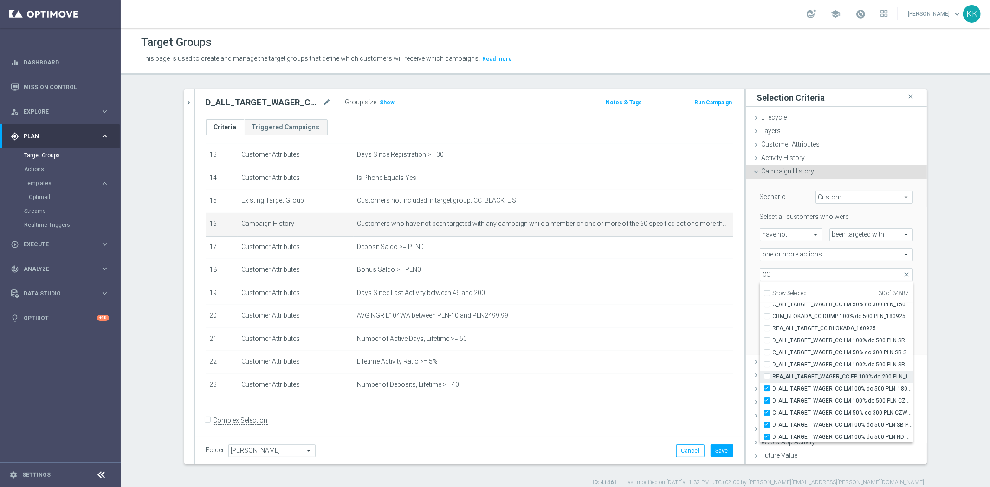
click at [763, 371] on div "REA_ALL_TARGET_WAGER_CC EP 100% do 200 PLN_180925" at bounding box center [835, 377] width 153 height 12
click at [766, 365] on input "D_ALL_TARGET_WAGER_CC LM 100% do 500 PLN SR SMS 2_150925" at bounding box center [769, 364] width 6 height 6
checkbox input "true"
type input "Selected 31 of 34887"
click at [762, 380] on div "REA_ALL_TARGET_WAGER_CC EP 100% do 200 PLN_180925" at bounding box center [835, 377] width 153 height 12
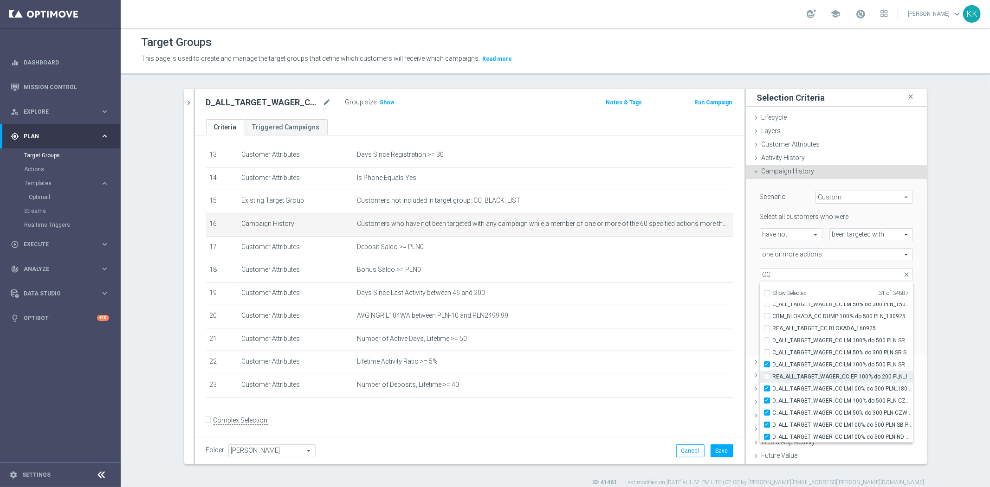
click at [759, 374] on div "REA_ALL_TARGET_WAGER_CC EP 100% do 200 PLN_180925" at bounding box center [835, 377] width 153 height 12
click at [772, 376] on label "REA_ALL_TARGET_WAGER_CC EP 100% do 200 PLN_180925" at bounding box center [842, 377] width 140 height 12
click at [766, 376] on input "REA_ALL_TARGET_WAGER_CC EP 100% do 200 PLN_180925" at bounding box center [769, 376] width 6 height 6
checkbox input "true"
type input "Selected 32 of 34887"
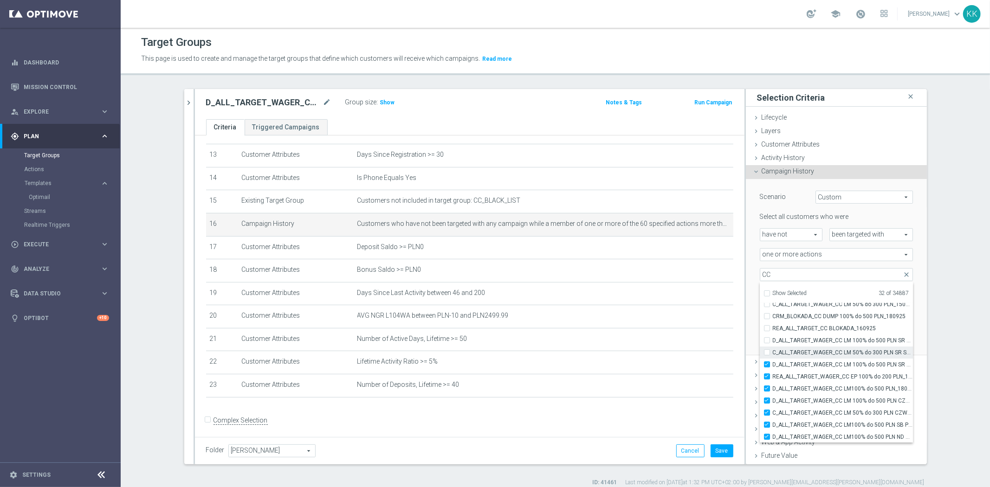
click at [772, 350] on label "C_ALL_TARGET_WAGER_CC LM 50% do 300 PLN SR SMS_150925" at bounding box center [842, 353] width 140 height 12
click at [766, 350] on input "C_ALL_TARGET_WAGER_CC LM 50% do 300 PLN SR SMS_150925" at bounding box center [769, 352] width 6 height 6
checkbox input "true"
type input "Selected 33 of 34887"
click at [766, 339] on input "D_ALL_TARGET_WAGER_CC LM 100% do 500 PLN SR SMS_150925" at bounding box center [769, 340] width 6 height 6
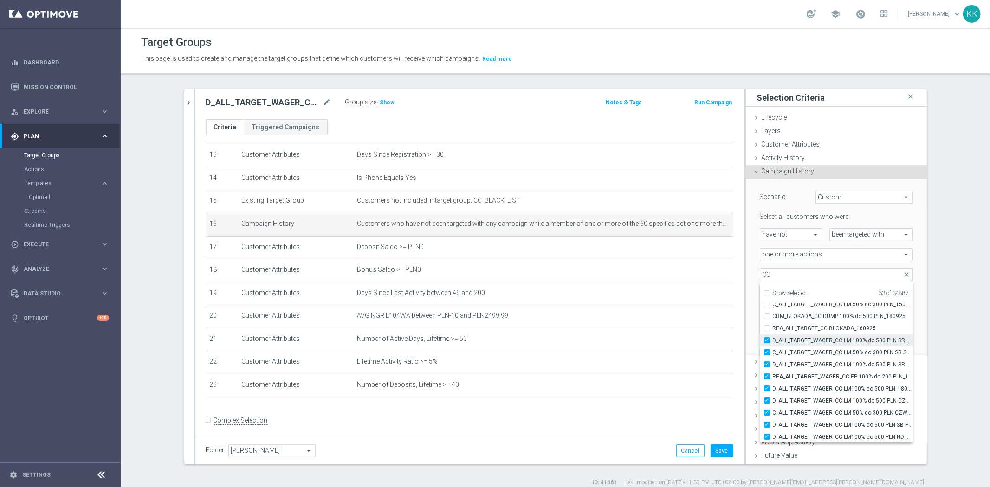
checkbox input "true"
type input "Selected 34 of 34887"
click at [763, 331] on div "REA_ALL_TARGET_CC BLOKADA_160925" at bounding box center [835, 328] width 153 height 12
drag, startPoint x: 763, startPoint y: 316, endPoint x: 763, endPoint y: 323, distance: 7.4
click at [766, 316] on input "CRM_BLOKADA_CC DUMP 100% do 500 PLN_180925" at bounding box center [769, 316] width 6 height 6
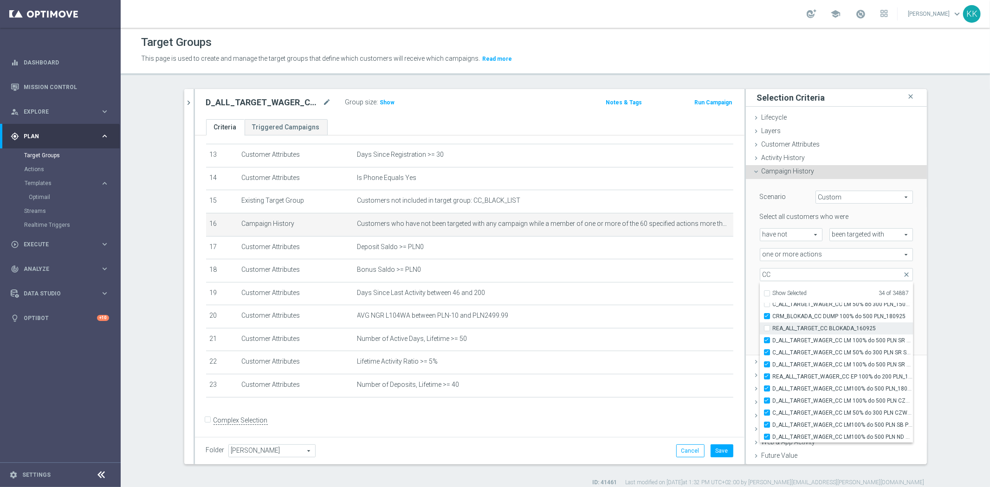
checkbox input "true"
type input "Selected 35 of 34887"
click at [766, 330] on input "REA_ALL_TARGET_CC BLOKADA_160925" at bounding box center [769, 328] width 6 height 6
checkbox input "true"
type input "Selected 36 of 34887"
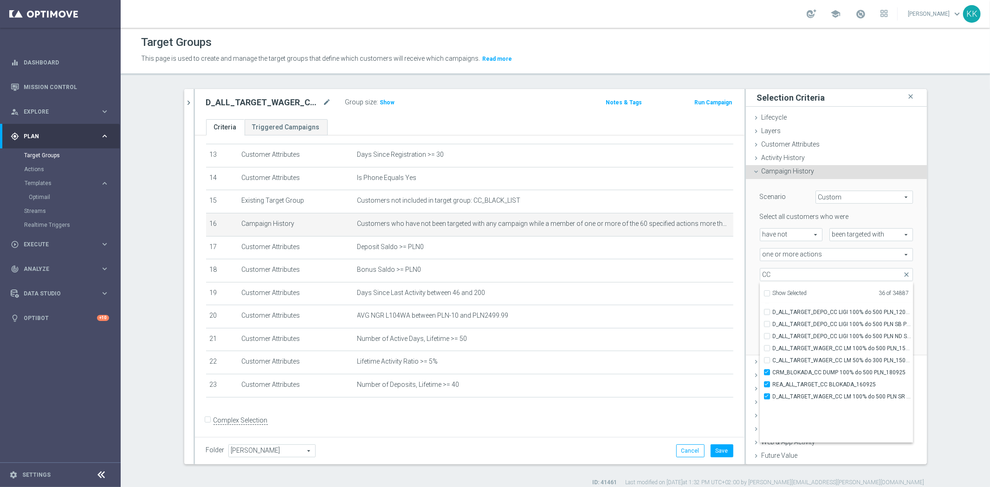
scroll to position [29213, 0]
click at [766, 405] on input "C_ALL_TARGET_WAGER_CC LM 50% do 300 PLN_150925" at bounding box center [769, 408] width 6 height 6
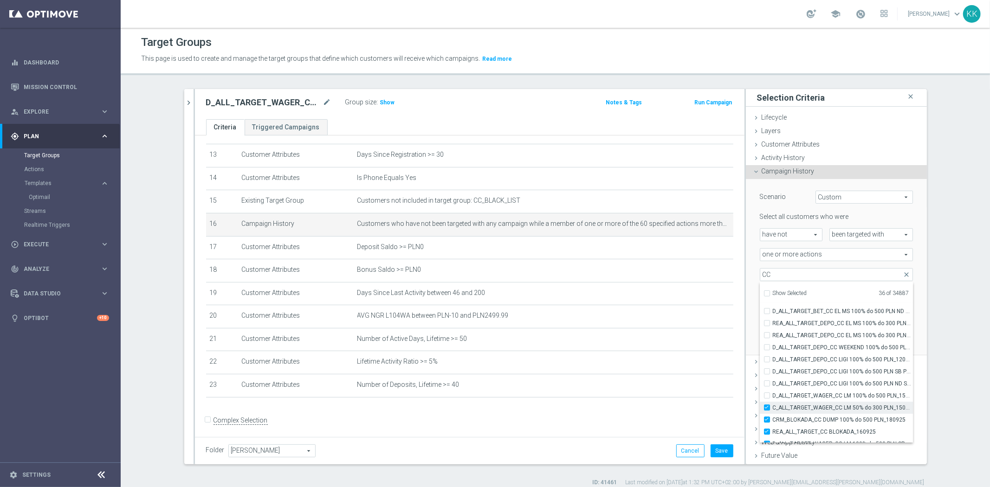
checkbox input "true"
type input "Selected 37 of 34887"
click at [766, 393] on input "D_ALL_TARGET_WAGER_CC LM 100% do 500 PLN_150925" at bounding box center [769, 395] width 6 height 6
checkbox input "true"
type input "Selected 38 of 34887"
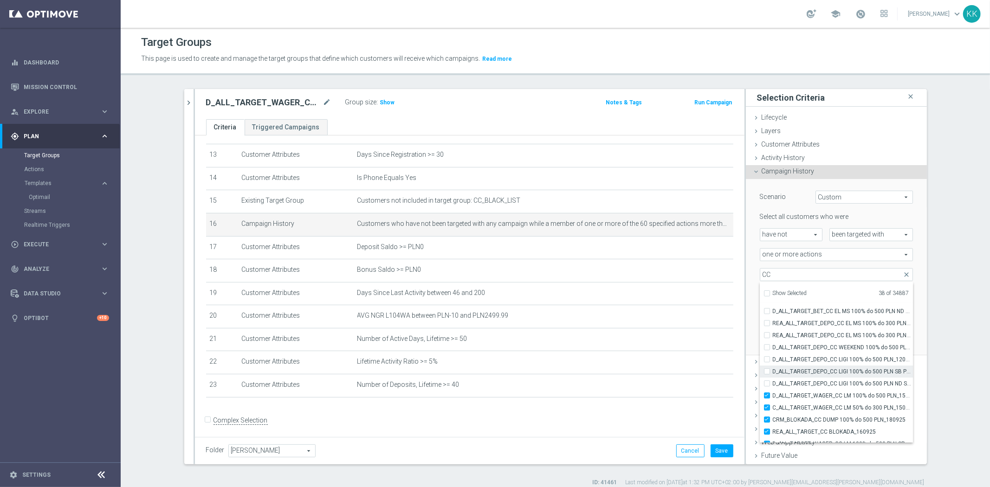
click at [766, 373] on input "D_ALL_TARGET_DEPO_CC LIGI 100% do 500 PLN SB PUSH_120925" at bounding box center [769, 371] width 6 height 6
checkbox input "true"
type input "Selected 39 of 34887"
click at [772, 379] on label "D_ALL_TARGET_DEPO_CC LIGI 100% do 500 PLN ND SMS_120925" at bounding box center [842, 384] width 140 height 12
click at [766, 380] on input "D_ALL_TARGET_DEPO_CC LIGI 100% do 500 PLN ND SMS_120925" at bounding box center [769, 383] width 6 height 6
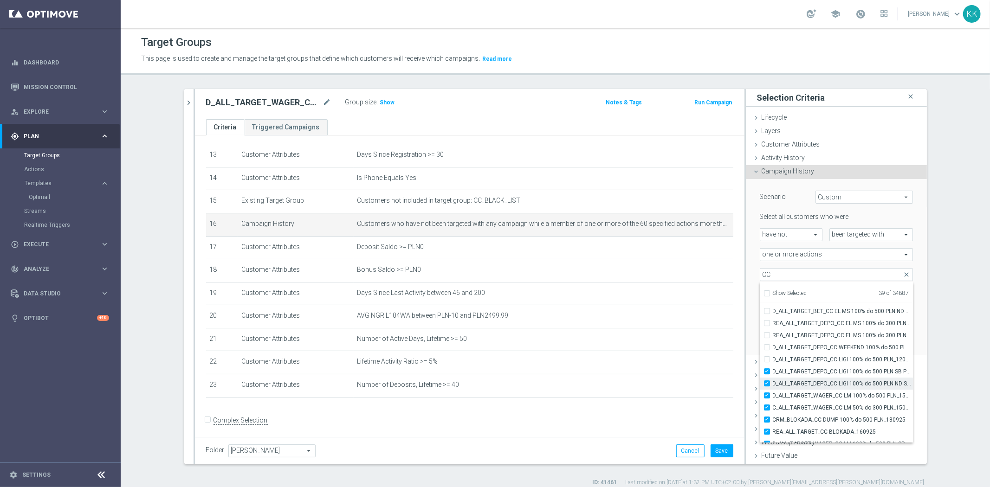
checkbox input "true"
type input "Selected 40 of 34887"
click at [766, 358] on input "D_ALL_TARGET_DEPO_CC LIGI 100% do 500 PLN_120925" at bounding box center [769, 359] width 6 height 6
checkbox input "true"
type input "Selected 41 of 34887"
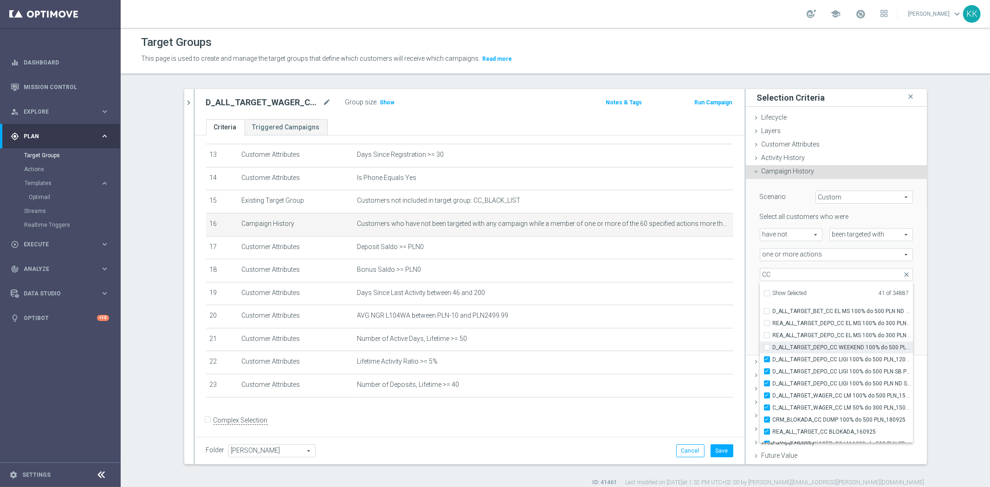
click at [763, 341] on div "D_ALL_TARGET_DEPO_CC WEEKEND 100% do 500 PLN_120925" at bounding box center [835, 347] width 153 height 12
click at [766, 334] on input "REA_ALL_TARGET_DEPO_CC EL MS 100% do 300 PLN WT PUSH_080925" at bounding box center [769, 335] width 6 height 6
checkbox input "true"
type input "Selected 42 of 34887"
click at [763, 350] on div "D_ALL_TARGET_DEPO_CC WEEKEND 100% do 500 PLN_120925" at bounding box center [835, 347] width 153 height 12
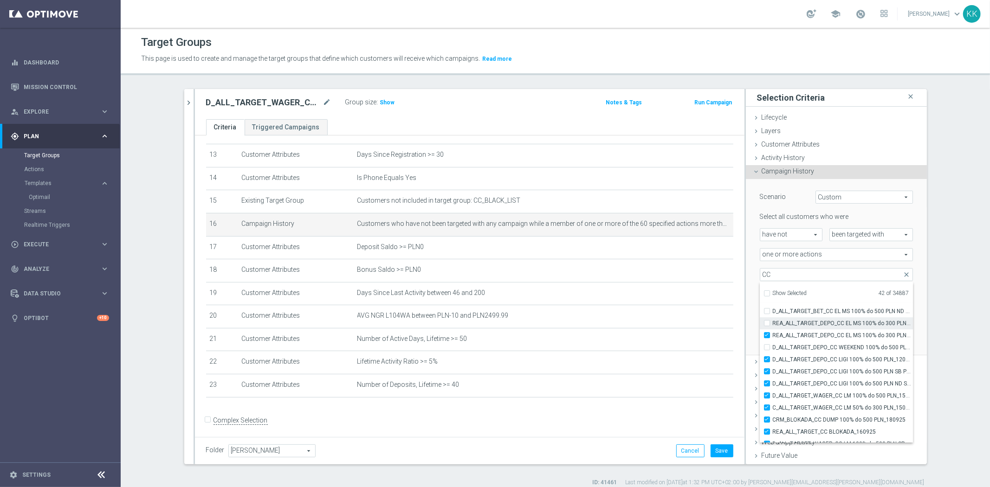
click at [772, 325] on label "REA_ALL_TARGET_DEPO_CC EL MS 100% do 300 PLN_080925" at bounding box center [842, 323] width 140 height 12
click at [766, 325] on input "REA_ALL_TARGET_DEPO_CC EL MS 100% do 300 PLN_080925" at bounding box center [769, 323] width 6 height 6
checkbox input "true"
type input "Selected 43 of 34887"
click at [766, 347] on input "D_ALL_TARGET_DEPO_CC WEEKEND 100% do 500 PLN_120925" at bounding box center [769, 347] width 6 height 6
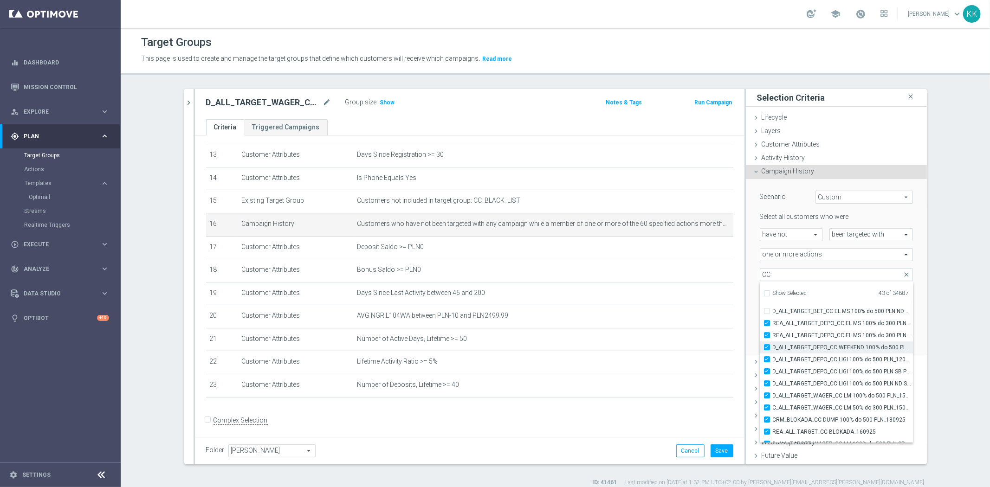
checkbox input "true"
type input "Selected 44 of 34887"
click at [766, 308] on input "D_ALL_TARGET_BET_CC EL MS 100% do 500 PLN ND SMS_040925" at bounding box center [769, 311] width 6 height 6
checkbox input "true"
type input "Selected 45 of 34887"
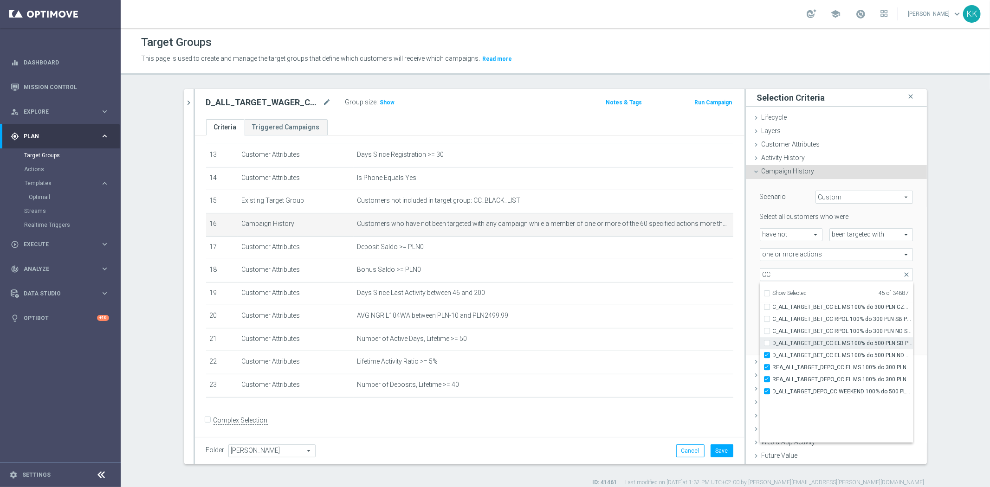
scroll to position [29110, 0]
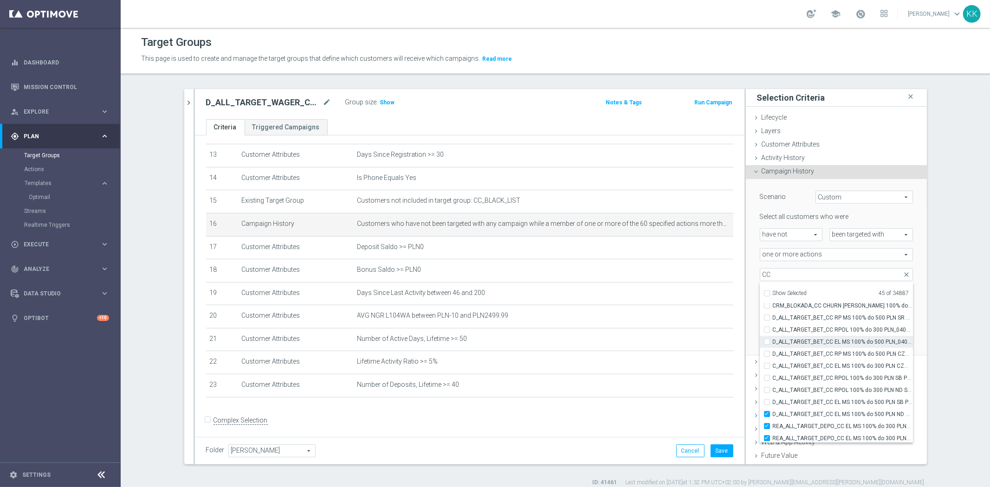
click at [766, 342] on input "D_ALL_TARGET_BET_CC EL MS 100% do 500 PLN_040925" at bounding box center [769, 342] width 6 height 6
checkbox input "true"
type input "Selected 46 of 34887"
click at [766, 353] on input "D_ALL_TARGET_BET_CC RP MS 100% do 500 PLN CZW SMS_010925" at bounding box center [769, 354] width 6 height 6
checkbox input "true"
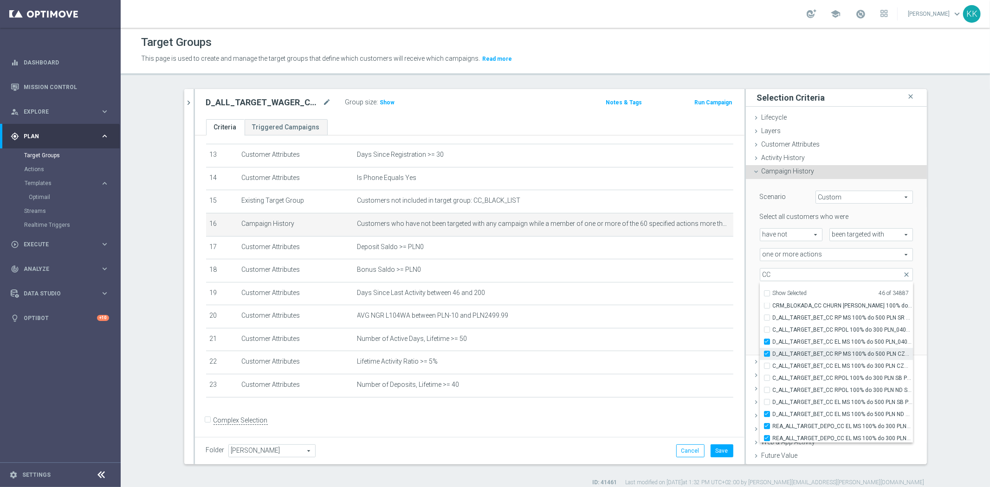
type input "Selected 47 of 34887"
click at [766, 364] on input "C_ALL_TARGET_BET_CC EL MS 100% do 300 PLN CZW SMS_020925" at bounding box center [769, 366] width 6 height 6
checkbox input "true"
type input "Selected 48 of 34887"
click at [766, 375] on input "C_ALL_TARGET_BET_CC RPOL 100% do 300 PLN SB PUSH_040925" at bounding box center [769, 378] width 6 height 6
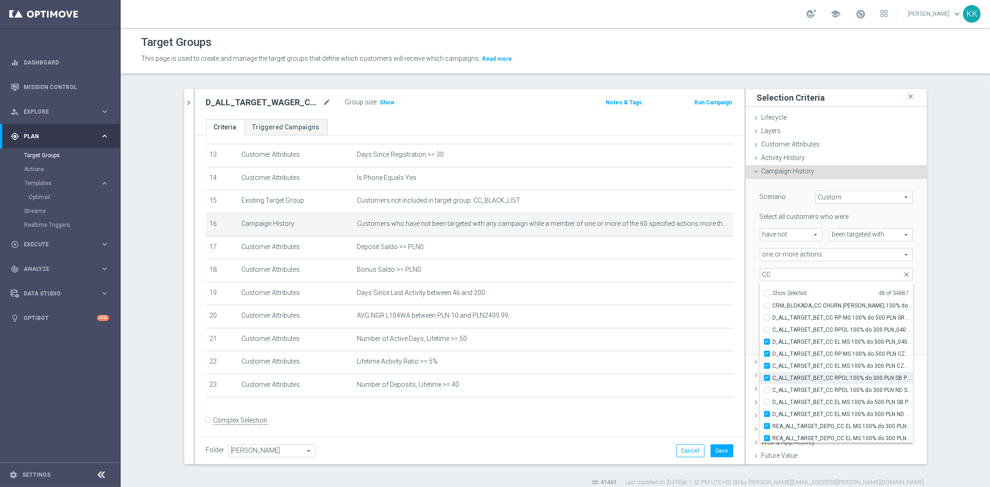
checkbox input "true"
type input "Selected 49 of 34887"
click at [772, 390] on label "C_ALL_TARGET_BET_CC RPOL 100% do 300 PLN ND SMS_040925" at bounding box center [842, 390] width 140 height 12
click at [766, 390] on input "C_ALL_TARGET_BET_CC RPOL 100% do 300 PLN ND SMS_040925" at bounding box center [769, 390] width 6 height 6
checkbox input "true"
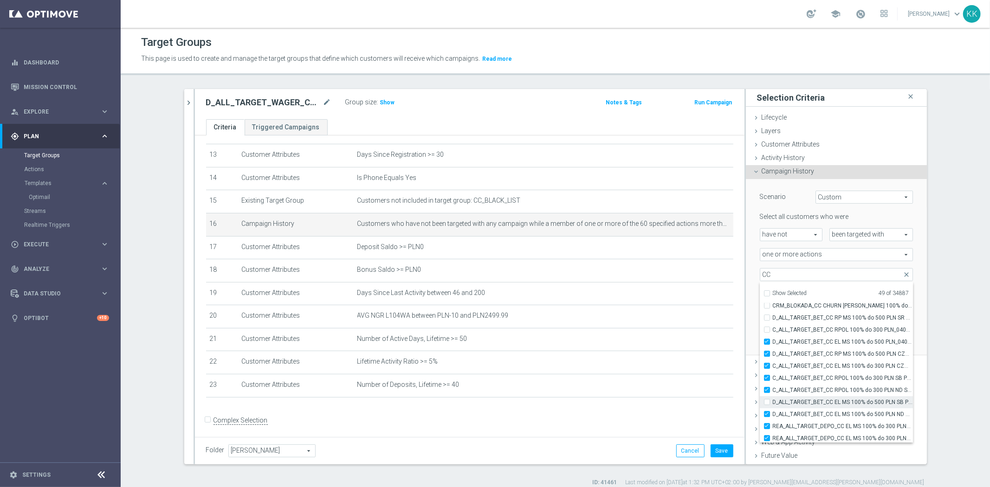
type input "Selected 50 of 34887"
click at [766, 401] on input "D_ALL_TARGET_BET_CC EL MS 100% do 500 PLN SB PUSH_040925" at bounding box center [769, 402] width 6 height 6
checkbox input "true"
type input "Selected 51 of 34887"
click at [766, 327] on input "C_ALL_TARGET_BET_CC RPOL 100% do 300 PLN_040925" at bounding box center [769, 330] width 6 height 6
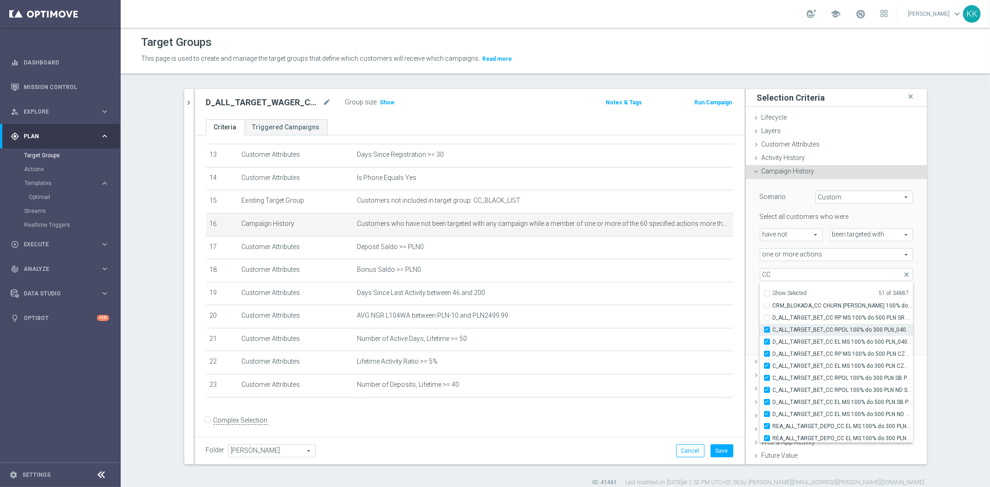
checkbox input "true"
type input "Selected 52 of 34887"
click at [759, 357] on div "CRM_BLOKADA_CC CHURN [PERSON_NAME] 100% do 300 PLN_040925" at bounding box center [835, 357] width 153 height 12
click at [766, 356] on input "CRM_BLOKADA_CC CHURN [PERSON_NAME] 100% do 300 PLN_040925" at bounding box center [769, 357] width 6 height 6
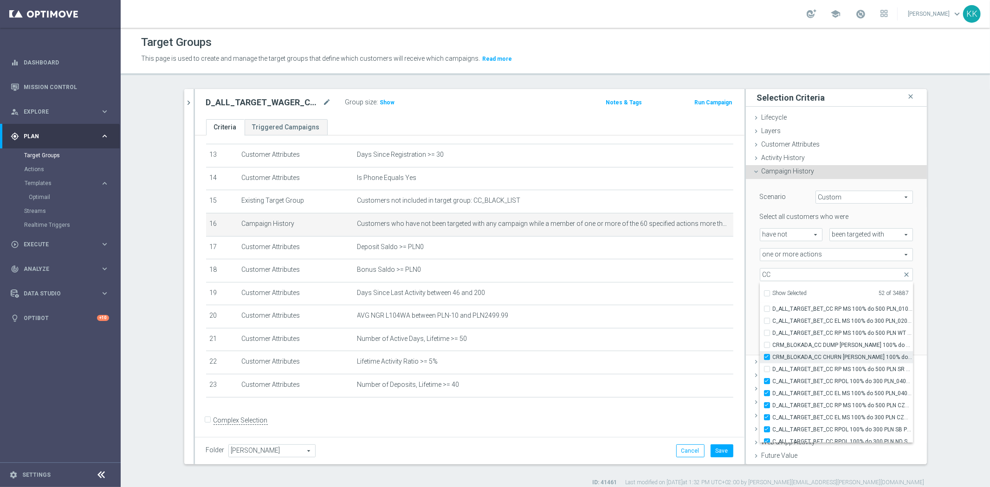
checkbox input "true"
type input "Selected 53 of 34887"
click at [761, 344] on div "CRM_BLOKADA_CC DUMP [PERSON_NAME] 100% do 500 PLN_040925" at bounding box center [835, 345] width 153 height 12
click at [766, 356] on input "CRM_BLOKADA_CC CHURN [PERSON_NAME] 100% do 300 PLN_040925" at bounding box center [769, 357] width 6 height 6
checkbox input "false"
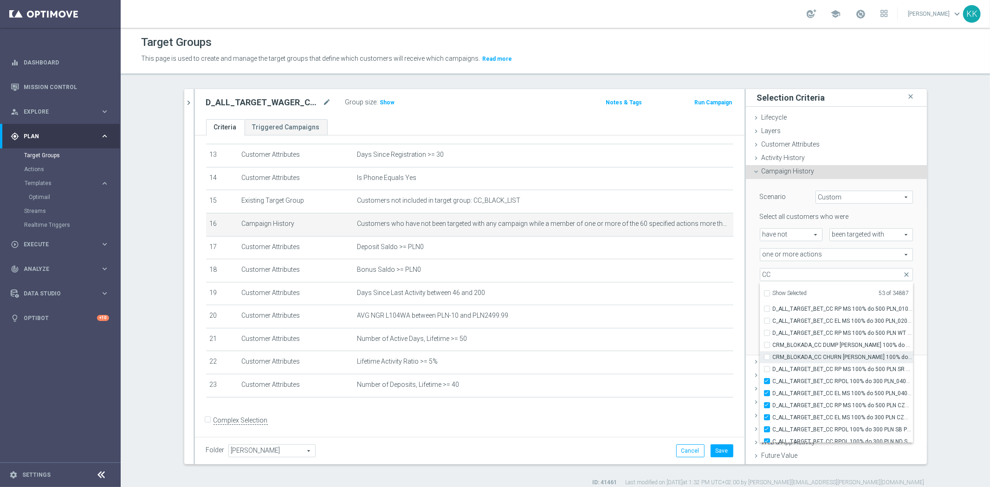
type input "Selected 52 of 34887"
click at [766, 378] on input "C_ALL_TARGET_BET_CC RPOL 100% do 300 PLN_040925" at bounding box center [769, 381] width 6 height 6
checkbox input "false"
type input "Selected 51 of 34887"
click at [772, 394] on label "D_ALL_TARGET_BET_CC EL MS 100% do 500 PLN_040925" at bounding box center [842, 393] width 140 height 12
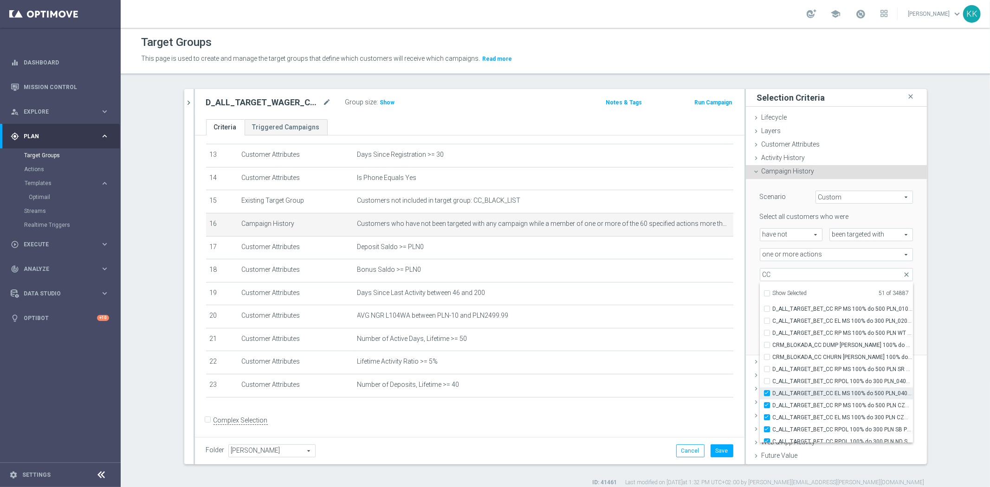
click at [766, 394] on input "D_ALL_TARGET_BET_CC EL MS 100% do 500 PLN_040925" at bounding box center [769, 393] width 6 height 6
checkbox input "false"
type input "Selected 50 of 34887"
click at [759, 399] on div "D_ALL_TARGET_BET_CC RP MS 100% do 500 PLN CZW SMS_010925" at bounding box center [835, 405] width 153 height 12
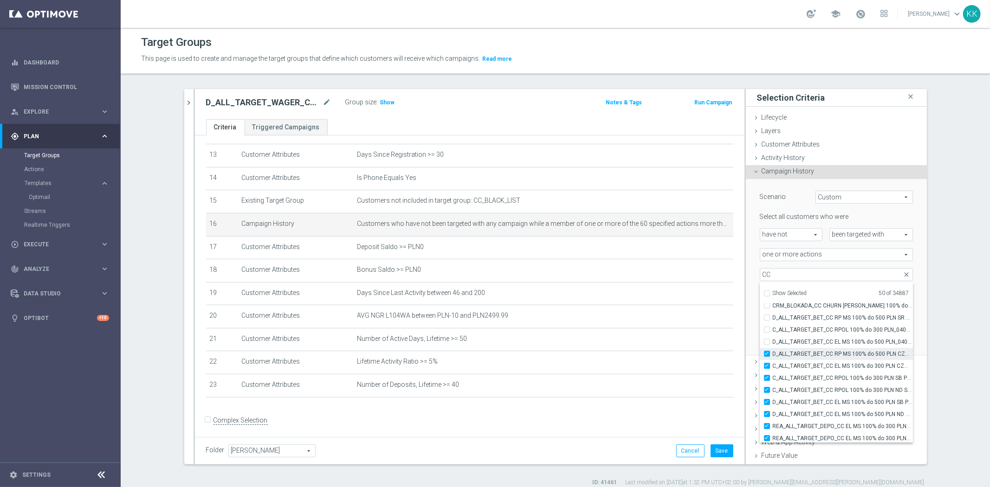
click at [772, 351] on label "D_ALL_TARGET_BET_CC RP MS 100% do 500 PLN CZW SMS_010925" at bounding box center [842, 354] width 140 height 12
click at [766, 351] on input "D_ALL_TARGET_BET_CC RP MS 100% do 500 PLN CZW SMS_010925" at bounding box center [769, 354] width 6 height 6
checkbox input "false"
type input "Selected 49 of 34887"
click at [772, 363] on label "C_ALL_TARGET_BET_CC EL MS 100% do 300 PLN CZW SMS_020925" at bounding box center [842, 366] width 140 height 12
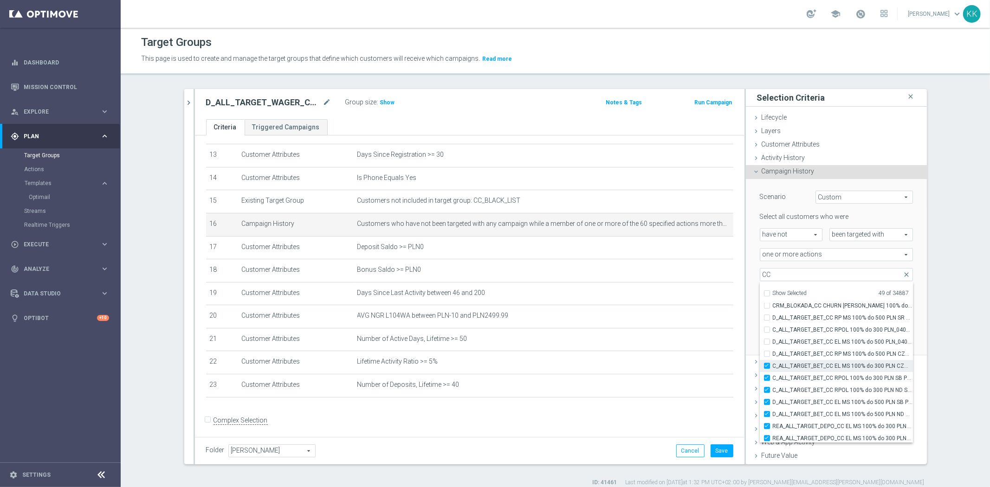
click at [766, 363] on input "C_ALL_TARGET_BET_CC EL MS 100% do 300 PLN CZW SMS_020925" at bounding box center [769, 366] width 6 height 6
checkbox input "false"
type input "Selected 48 of 34887"
click at [766, 377] on input "C_ALL_TARGET_BET_CC RPOL 100% do 300 PLN SB PUSH_040925" at bounding box center [769, 378] width 6 height 6
checkbox input "false"
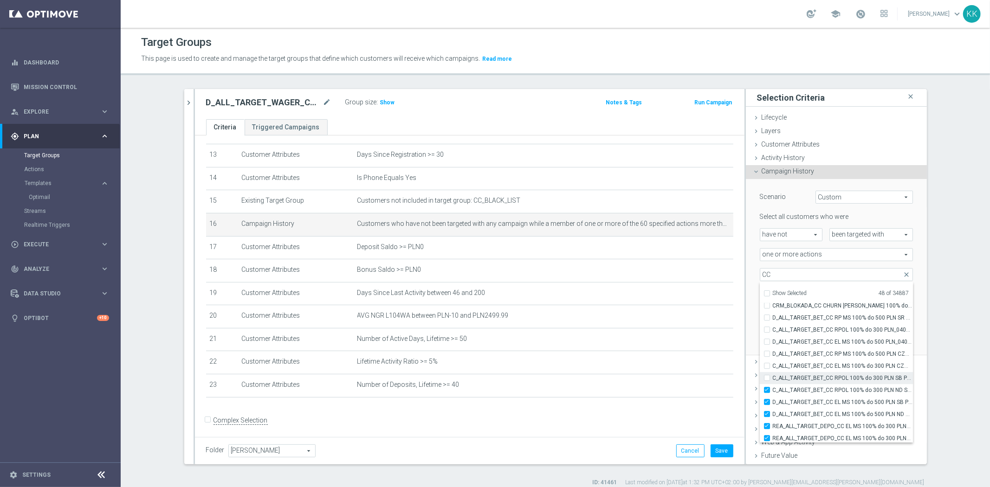
type input "Selected 47 of 34887"
click at [766, 389] on input "C_ALL_TARGET_BET_CC RPOL 100% do 300 PLN ND SMS_040925" at bounding box center [769, 390] width 6 height 6
checkbox input "false"
type input "Selected 46 of 34887"
click at [772, 399] on label "D_ALL_TARGET_BET_CC EL MS 100% do 500 PLN SB PUSH_040925" at bounding box center [842, 402] width 140 height 12
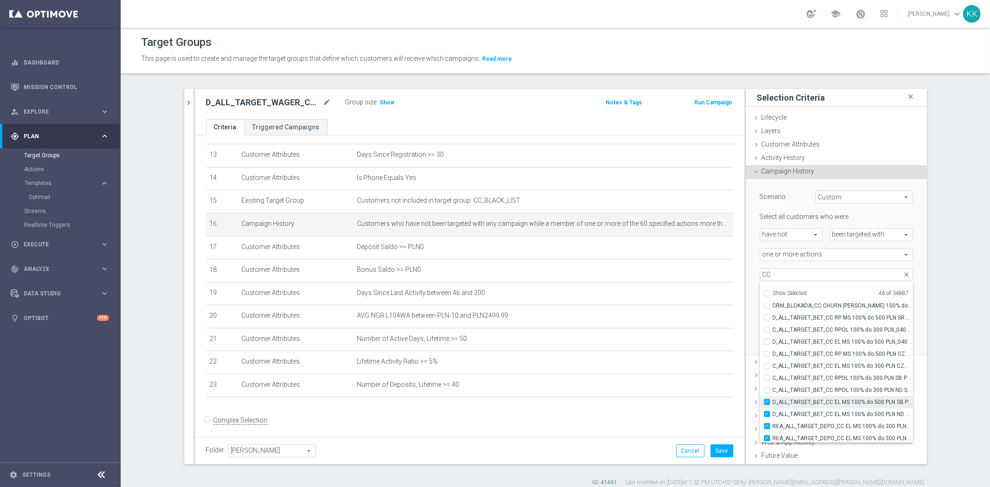
click at [766, 399] on input "D_ALL_TARGET_BET_CC EL MS 100% do 500 PLN SB PUSH_040925" at bounding box center [769, 402] width 6 height 6
checkbox input "false"
type input "Selected 45 of 34887"
click at [772, 411] on label "D_ALL_TARGET_BET_CC EL MS 100% do 500 PLN ND SMS_040925" at bounding box center [842, 414] width 140 height 12
click at [766, 411] on input "D_ALL_TARGET_BET_CC EL MS 100% do 500 PLN ND SMS_040925" at bounding box center [769, 414] width 6 height 6
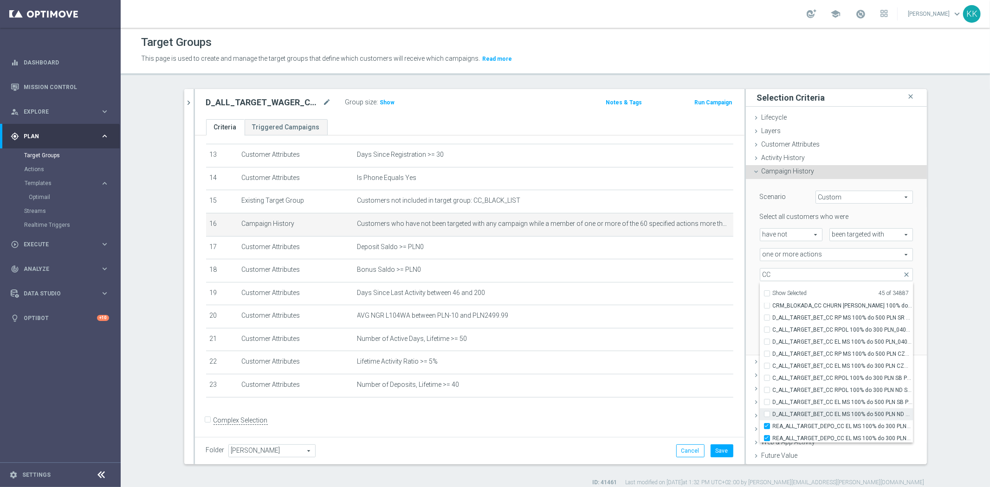
checkbox input "false"
type input "Selected 44 of 34887"
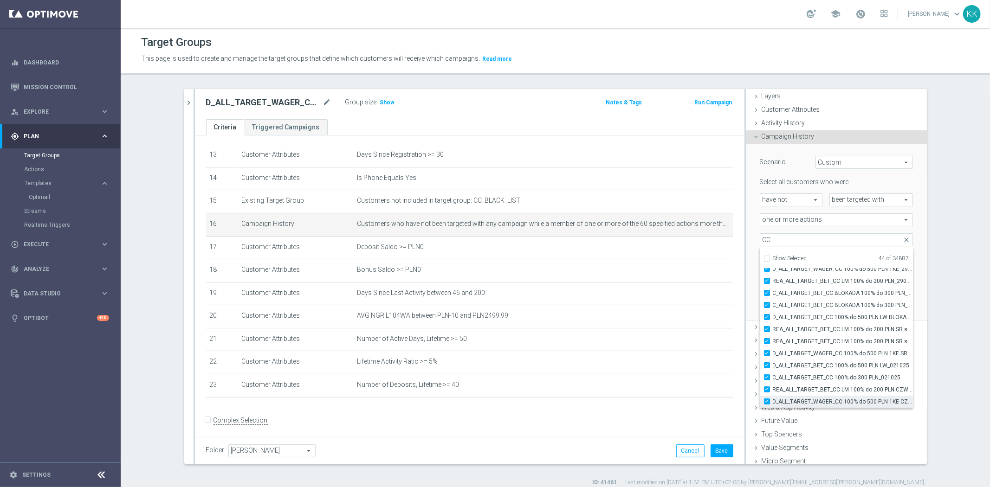
scroll to position [52, 0]
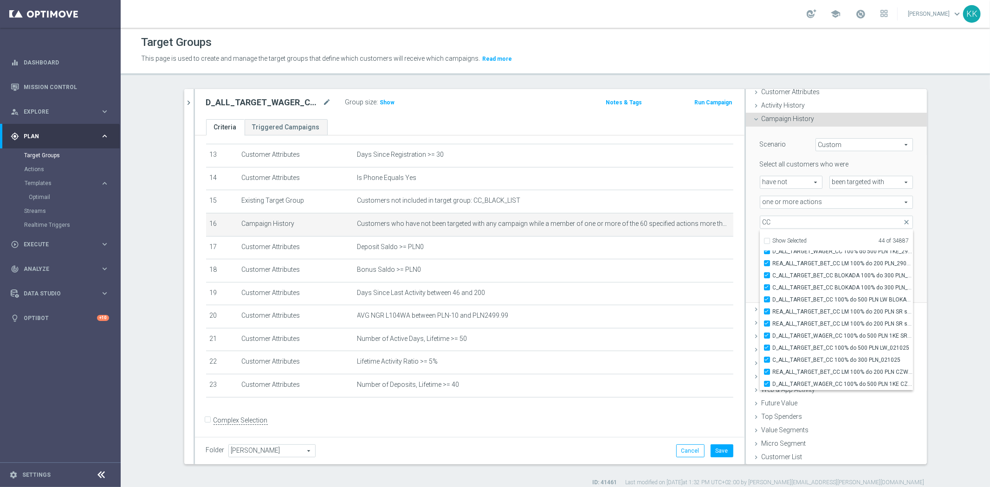
click at [747, 257] on div "Scenario Custom Custom arrow_drop_down search Select all customers who were hav…" at bounding box center [836, 215] width 181 height 177
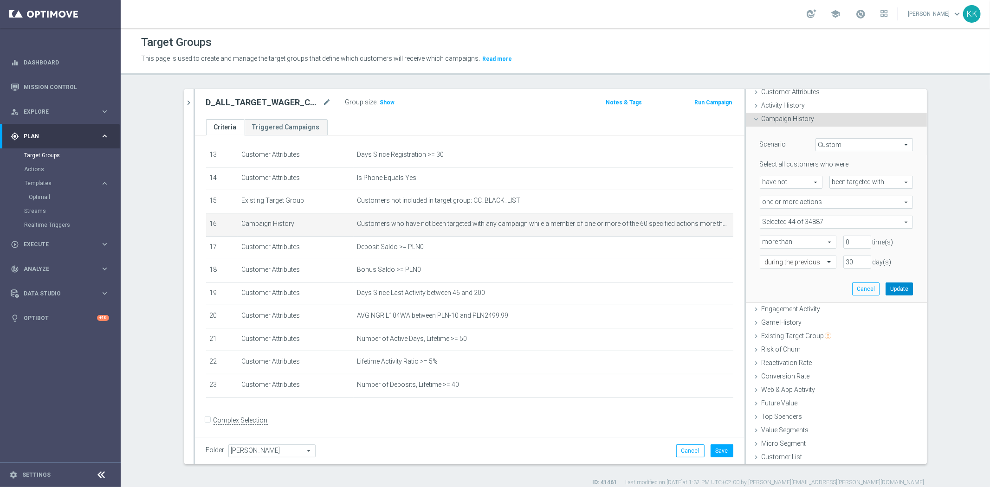
click at [885, 284] on button "Update" at bounding box center [898, 289] width 27 height 13
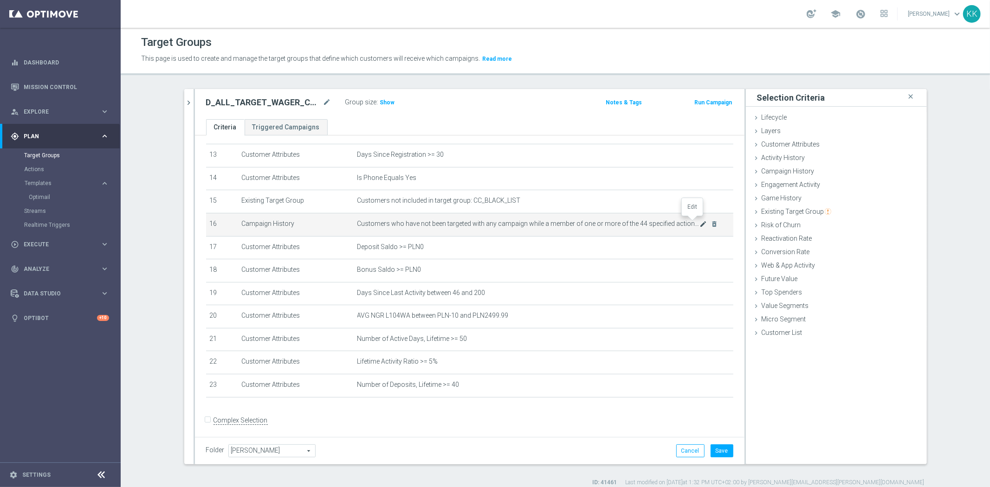
click at [699, 220] on icon "mode_edit" at bounding box center [702, 223] width 7 height 7
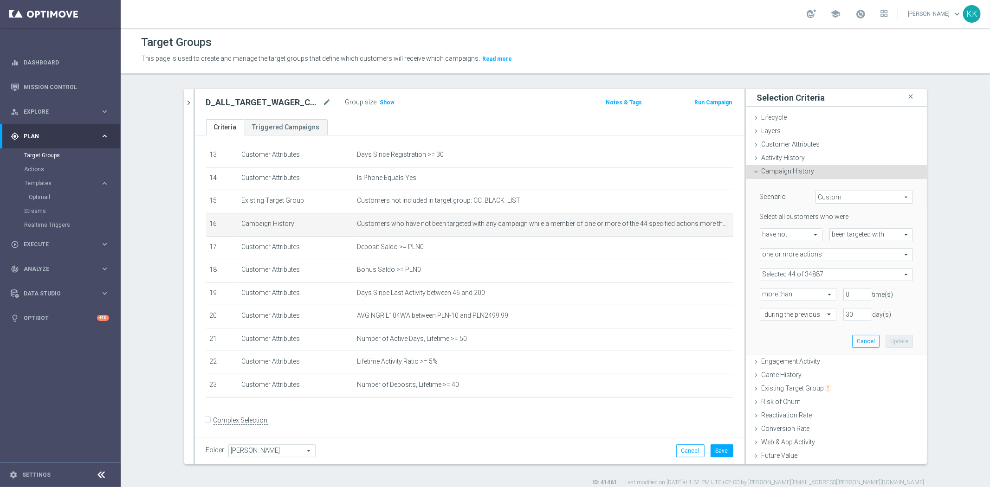
click at [773, 347] on div "Scenario Custom Custom arrow_drop_down search Select all customers who were hav…" at bounding box center [836, 267] width 167 height 176
click at [773, 269] on span at bounding box center [836, 275] width 152 height 12
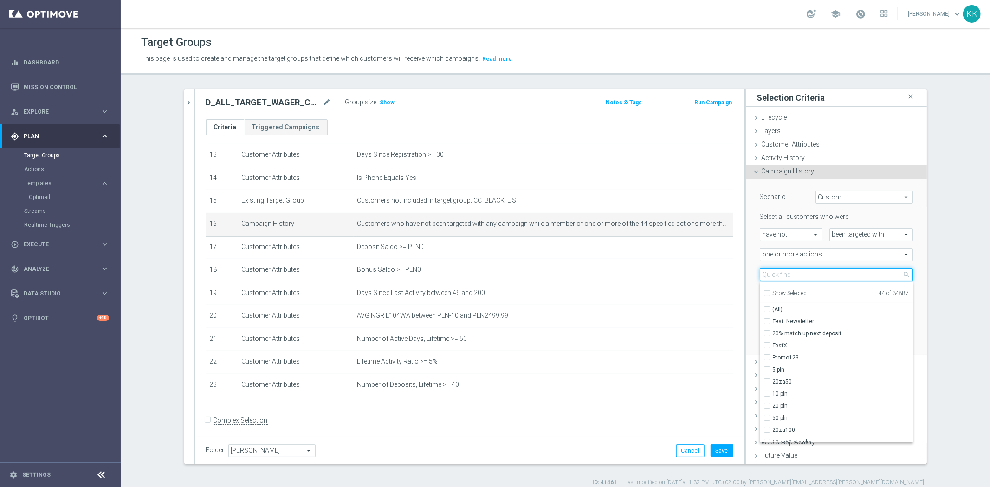
click at [803, 270] on input "search" at bounding box center [835, 274] width 153 height 13
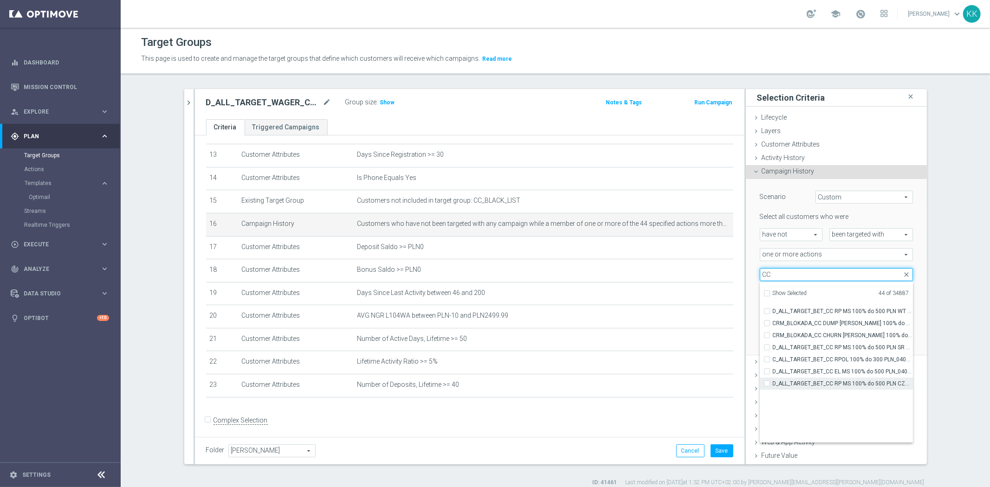
scroll to position [29112, 0]
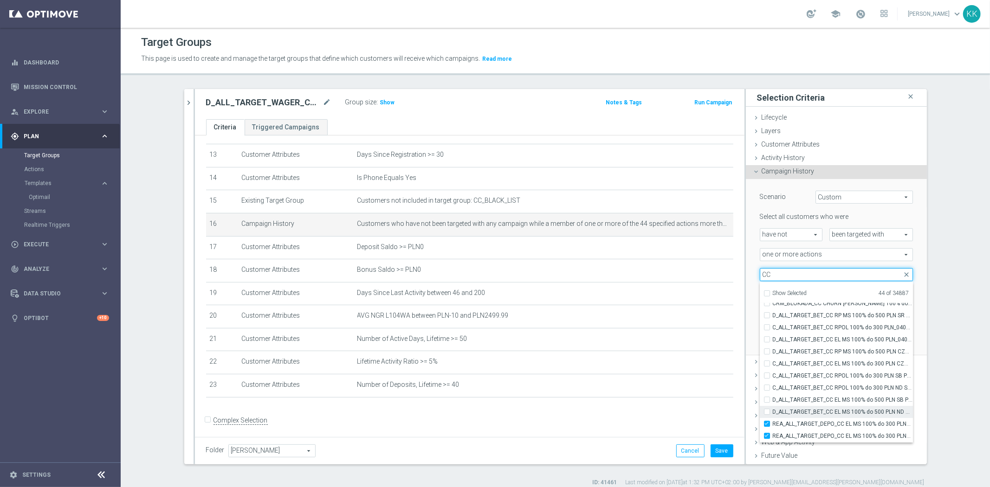
type input "CC"
click at [772, 409] on label "D_ALL_TARGET_BET_CC EL MS 100% do 500 PLN ND SMS_040925" at bounding box center [842, 412] width 140 height 12
click at [766, 409] on input "D_ALL_TARGET_BET_CC EL MS 100% do 500 PLN ND SMS_040925" at bounding box center [769, 412] width 6 height 6
checkbox input "true"
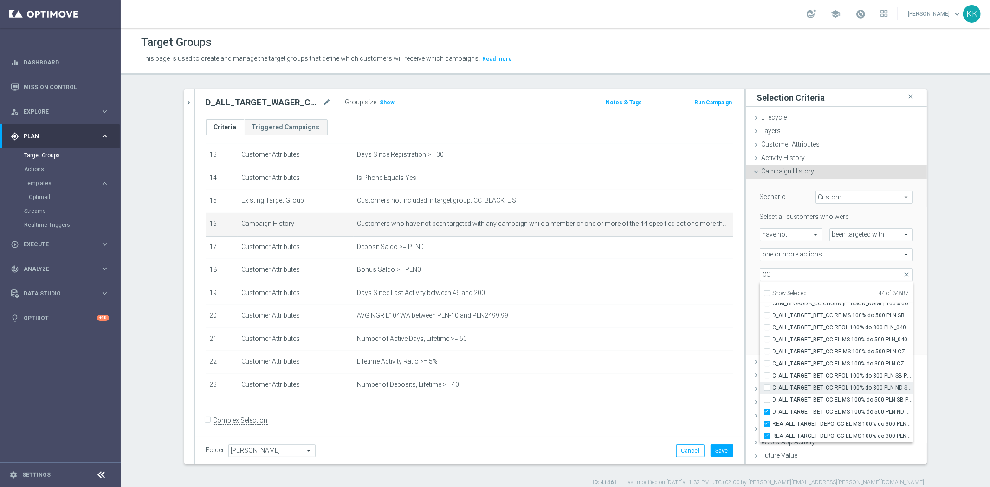
type input "Selected 45 of 34887"
click at [772, 390] on label "C_ALL_TARGET_BET_CC RPOL 100% do 300 PLN ND SMS_040925" at bounding box center [842, 388] width 140 height 12
click at [766, 390] on input "C_ALL_TARGET_BET_CC RPOL 100% do 300 PLN ND SMS_040925" at bounding box center [769, 388] width 6 height 6
checkbox input "true"
type input "Selected 46 of 34887"
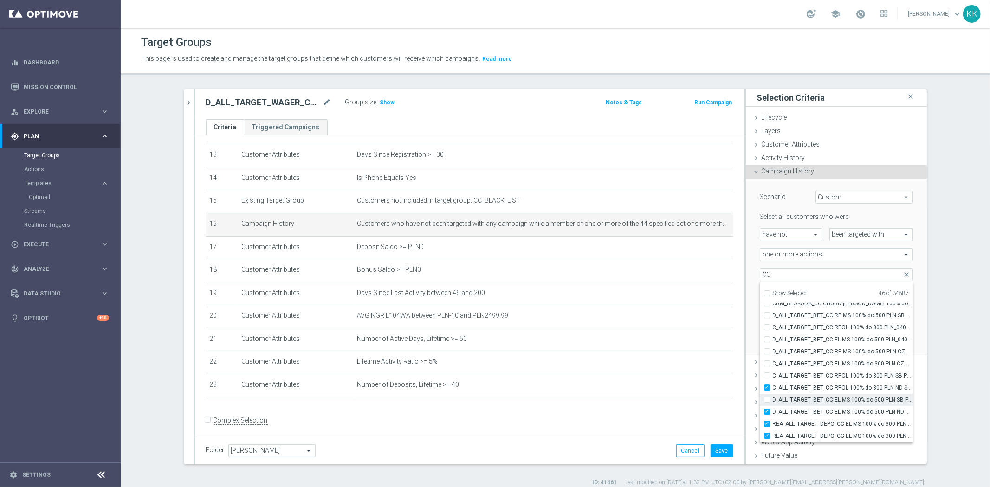
click at [772, 399] on label "D_ALL_TARGET_BET_CC EL MS 100% do 500 PLN SB PUSH_040925" at bounding box center [842, 400] width 140 height 12
click at [766, 399] on input "D_ALL_TARGET_BET_CC EL MS 100% do 500 PLN SB PUSH_040925" at bounding box center [769, 400] width 6 height 6
checkbox input "true"
type input "Selected 47 of 34887"
click at [766, 373] on input "C_ALL_TARGET_BET_CC RPOL 100% do 300 PLN SB PUSH_040925" at bounding box center [769, 376] width 6 height 6
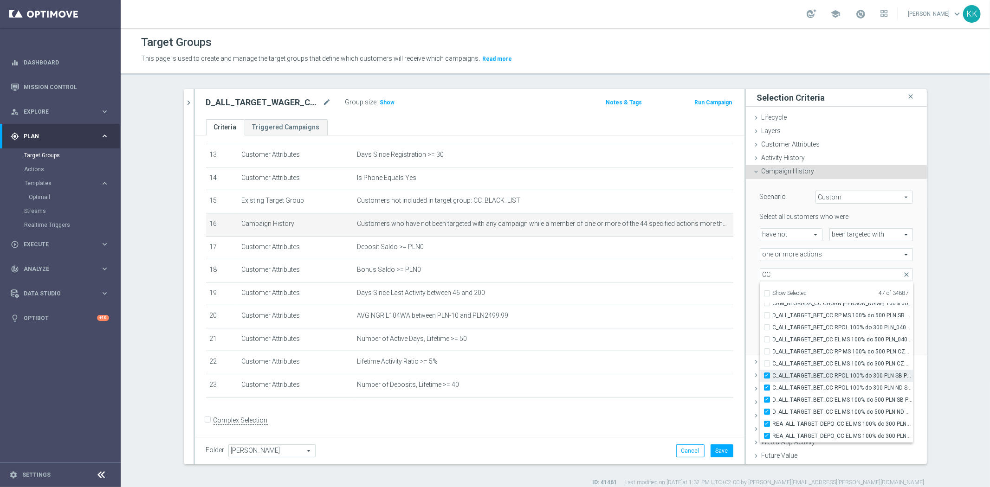
checkbox input "true"
type input "Selected 48 of 34887"
click at [766, 364] on input "C_ALL_TARGET_BET_CC EL MS 100% do 300 PLN CZW SMS_020925" at bounding box center [769, 363] width 6 height 6
checkbox input "true"
type input "Selected 49 of 34887"
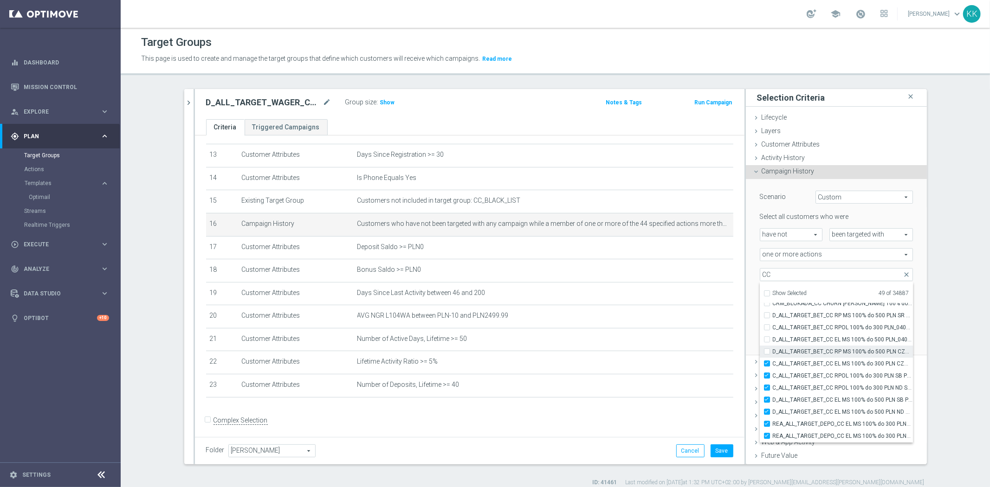
click at [766, 348] on input "D_ALL_TARGET_BET_CC RP MS 100% do 500 PLN CZW SMS_010925" at bounding box center [769, 351] width 6 height 6
checkbox input "true"
type input "Selected 50 of 34887"
drag, startPoint x: 763, startPoint y: 336, endPoint x: 763, endPoint y: 328, distance: 7.9
click at [766, 336] on input "D_ALL_TARGET_BET_CC EL MS 100% do 500 PLN_040925" at bounding box center [769, 339] width 6 height 6
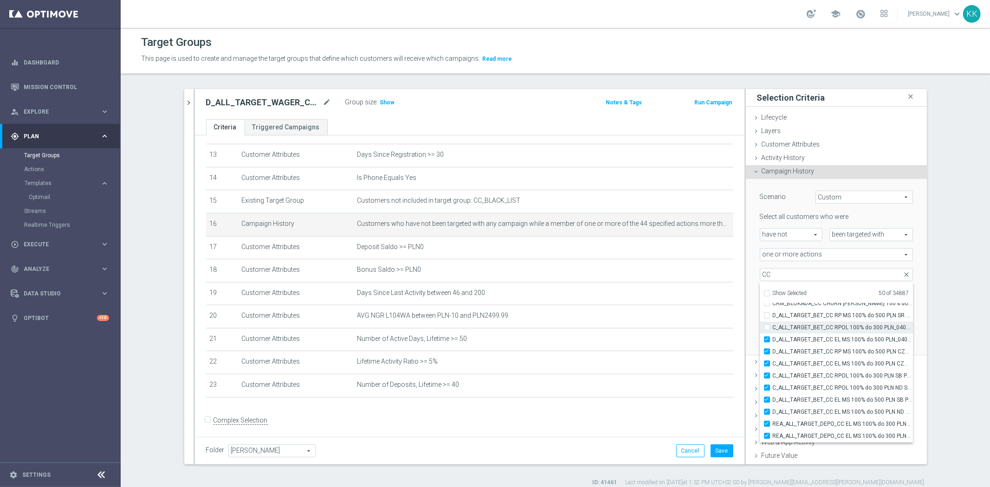
checkbox input "true"
type input "Selected 51 of 34887"
click at [766, 326] on input "C_ALL_TARGET_BET_CC RPOL 100% do 300 PLN_040925" at bounding box center [769, 327] width 6 height 6
checkbox input "true"
type input "Selected 52 of 34887"
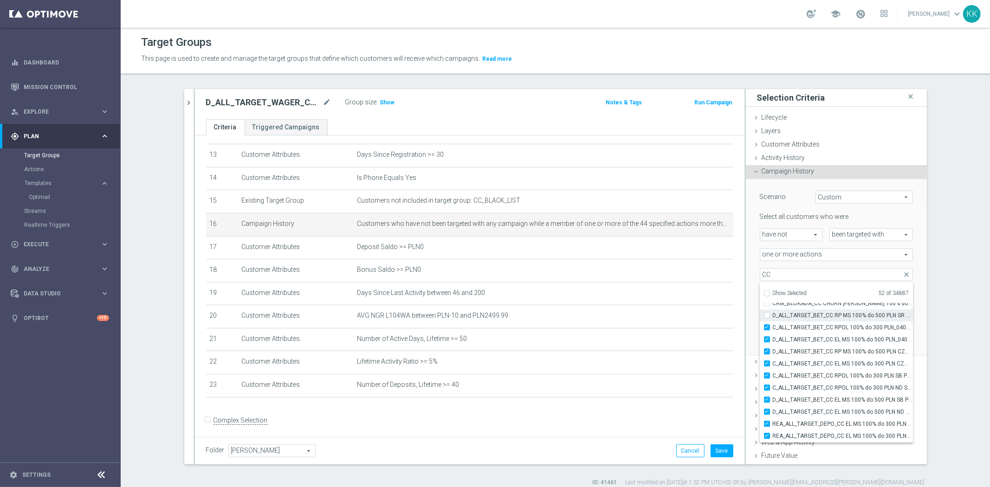
click at [772, 311] on label "D_ALL_TARGET_BET_CC RP MS 100% do 500 PLN SR PUSH_010925" at bounding box center [842, 315] width 140 height 12
click at [766, 312] on input "D_ALL_TARGET_BET_CC RP MS 100% do 500 PLN SR PUSH_010925" at bounding box center [769, 315] width 6 height 6
checkbox input "true"
type input "Selected 53 of 34887"
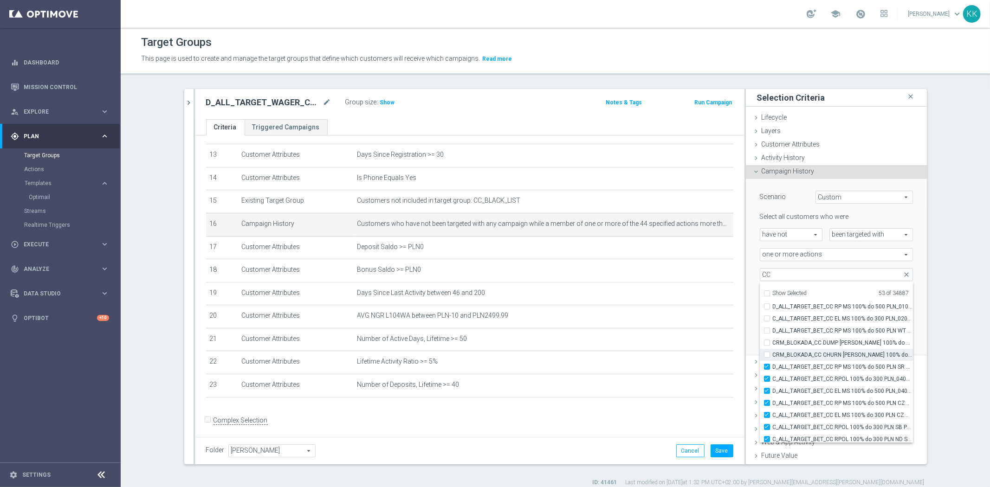
click at [772, 354] on label "CRM_BLOKADA_CC CHURN [PERSON_NAME] 100% do 300 PLN_040925" at bounding box center [842, 355] width 140 height 12
click at [766, 354] on input "CRM_BLOKADA_CC CHURN [PERSON_NAME] 100% do 300 PLN_040925" at bounding box center [769, 355] width 6 height 6
checkbox input "true"
type input "Selected 54 of 34887"
click at [772, 341] on label "CRM_BLOKADA_CC DUMP [PERSON_NAME] 100% do 500 PLN_040925" at bounding box center [842, 343] width 140 height 12
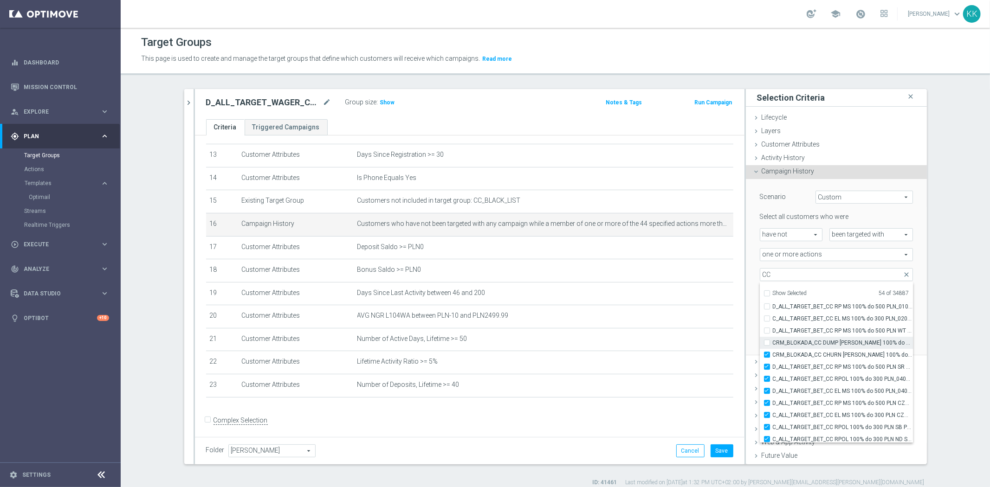
click at [766, 341] on input "CRM_BLOKADA_CC DUMP [PERSON_NAME] 100% do 500 PLN_040925" at bounding box center [769, 343] width 6 height 6
checkbox input "true"
type input "Selected 55 of 34887"
click at [908, 282] on div "Scenario Custom Custom arrow_drop_down search Select all customers who were hav…" at bounding box center [836, 267] width 181 height 177
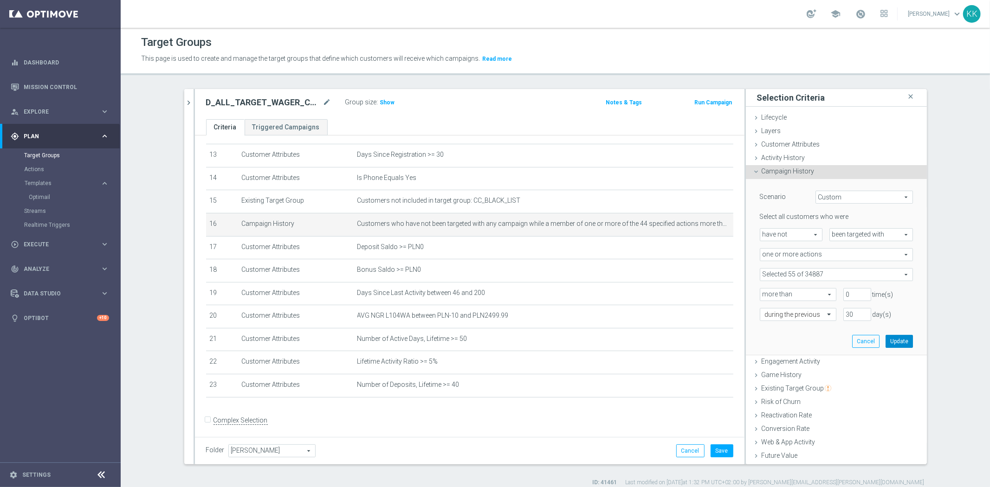
click at [885, 341] on button "Update" at bounding box center [898, 341] width 27 height 13
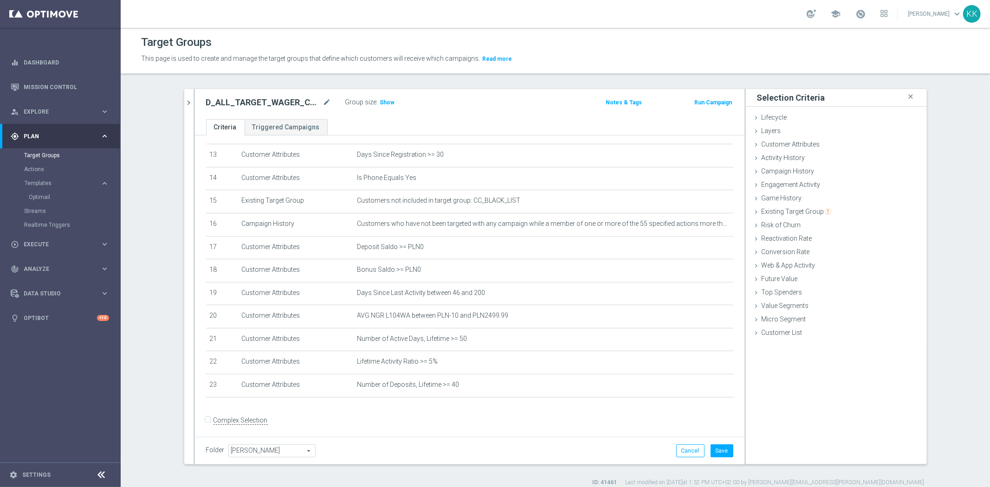
click at [730, 451] on div "Folder [PERSON_NAME] [PERSON_NAME] arrow_drop_down search Cancel Save Saving..." at bounding box center [469, 450] width 549 height 27
click at [722, 446] on button "Save" at bounding box center [721, 450] width 23 height 13
click at [387, 106] on h3 "Show" at bounding box center [387, 102] width 17 height 10
click at [699, 383] on icon "mode_edit" at bounding box center [702, 384] width 7 height 7
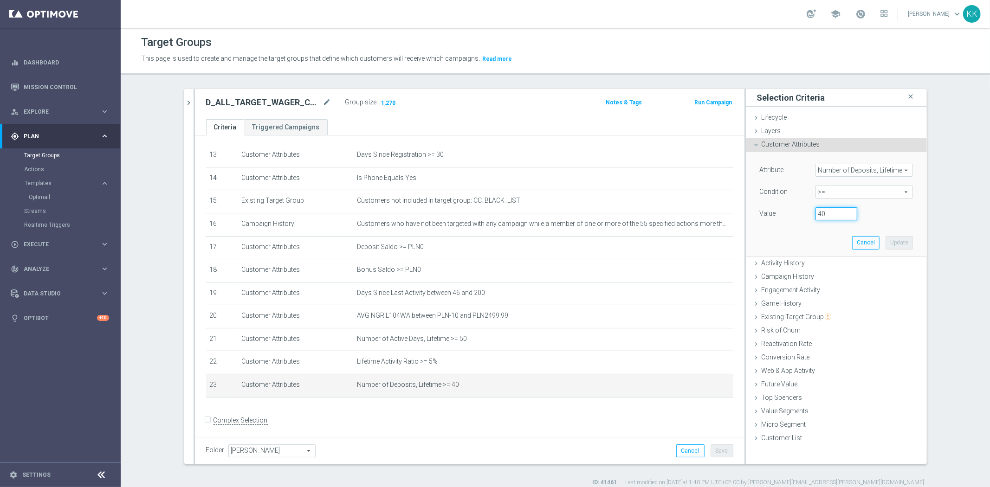
drag, startPoint x: 828, startPoint y: 217, endPoint x: 795, endPoint y: 217, distance: 32.9
click at [795, 217] on div "Value 40" at bounding box center [836, 214] width 167 height 15
type input "30"
click at [898, 242] on button "Update" at bounding box center [898, 242] width 27 height 13
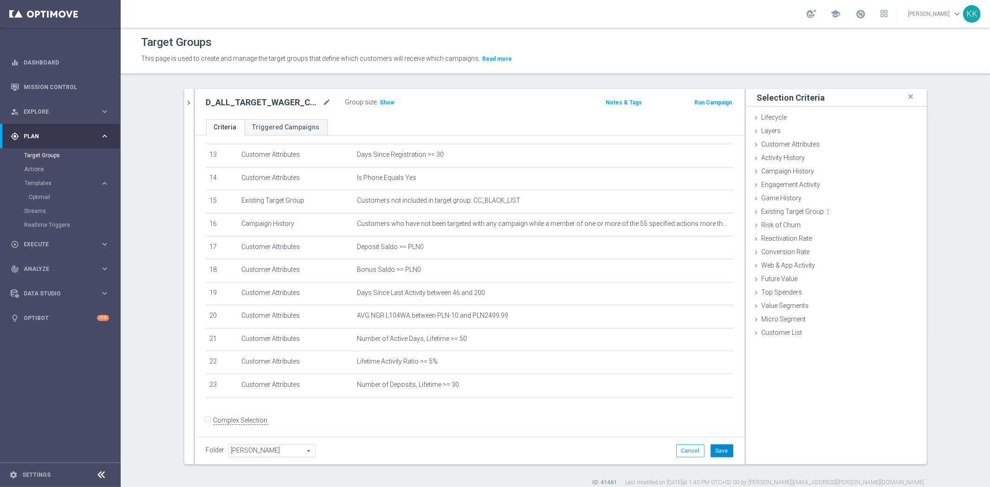
click at [726, 448] on button "Save" at bounding box center [721, 450] width 23 height 13
click at [376, 108] on div "Group size : Show" at bounding box center [391, 102] width 93 height 13
click at [379, 107] on h3 "Show" at bounding box center [387, 102] width 17 height 10
click at [699, 336] on icon "mode_edit" at bounding box center [702, 338] width 7 height 7
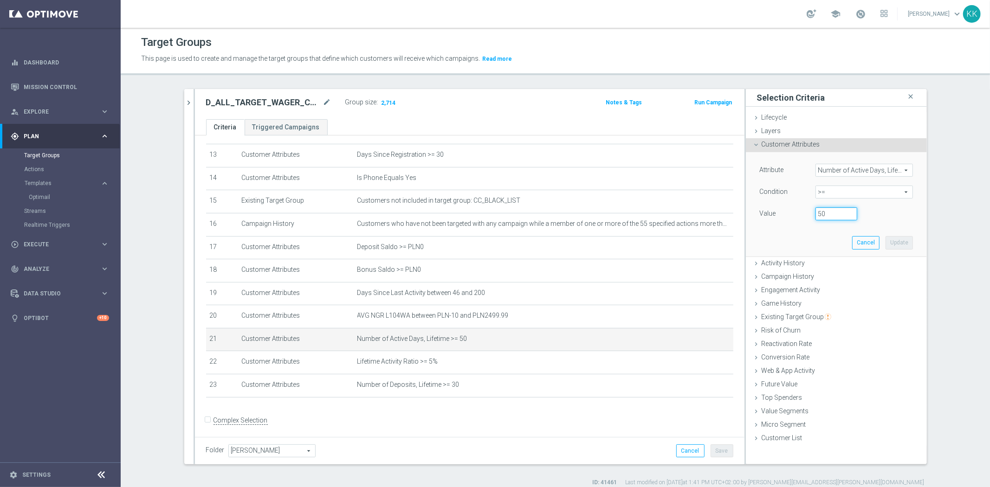
drag, startPoint x: 824, startPoint y: 208, endPoint x: 775, endPoint y: 214, distance: 49.5
click at [776, 214] on div "Value 50" at bounding box center [836, 214] width 167 height 15
type input "45"
click at [892, 242] on button "Update" at bounding box center [898, 242] width 27 height 13
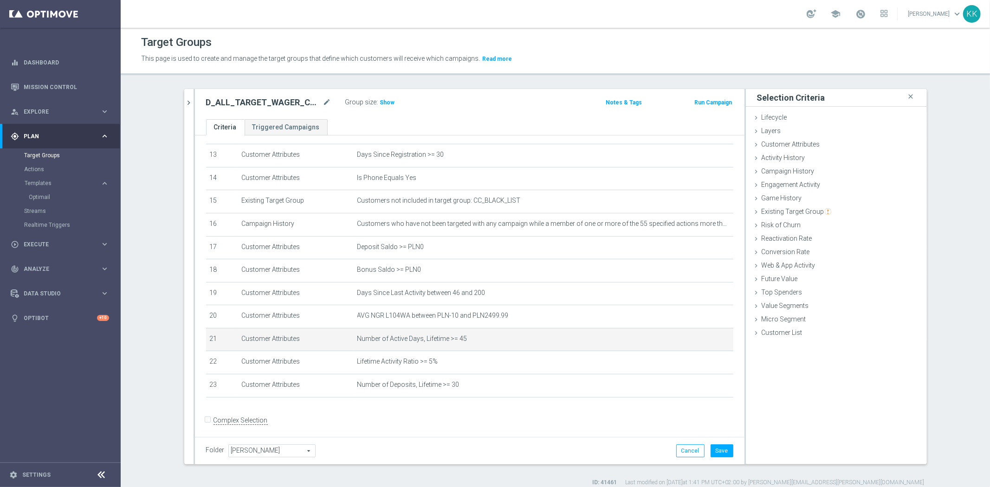
click at [721, 443] on div "Folder [PERSON_NAME] [PERSON_NAME] arrow_drop_down search Cancel Save Saving..." at bounding box center [469, 450] width 549 height 27
click at [727, 448] on button "Save" at bounding box center [721, 450] width 23 height 13
click at [722, 449] on div "Cancel Save Saving..." at bounding box center [704, 450] width 57 height 13
click at [387, 99] on span "Show" at bounding box center [387, 102] width 15 height 6
click at [699, 336] on icon "mode_edit" at bounding box center [702, 338] width 7 height 7
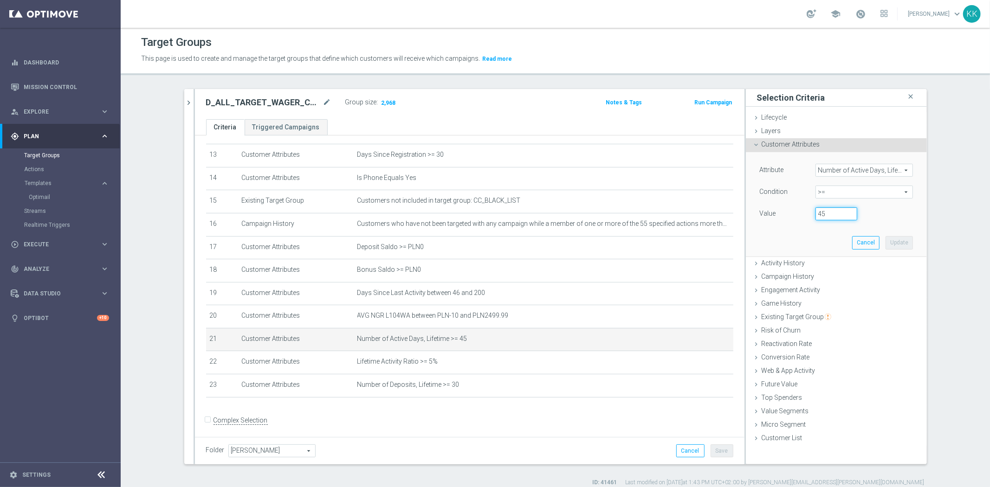
click at [820, 212] on input "45" at bounding box center [836, 213] width 42 height 13
type input "40"
click at [901, 243] on button "Update" at bounding box center [898, 242] width 27 height 13
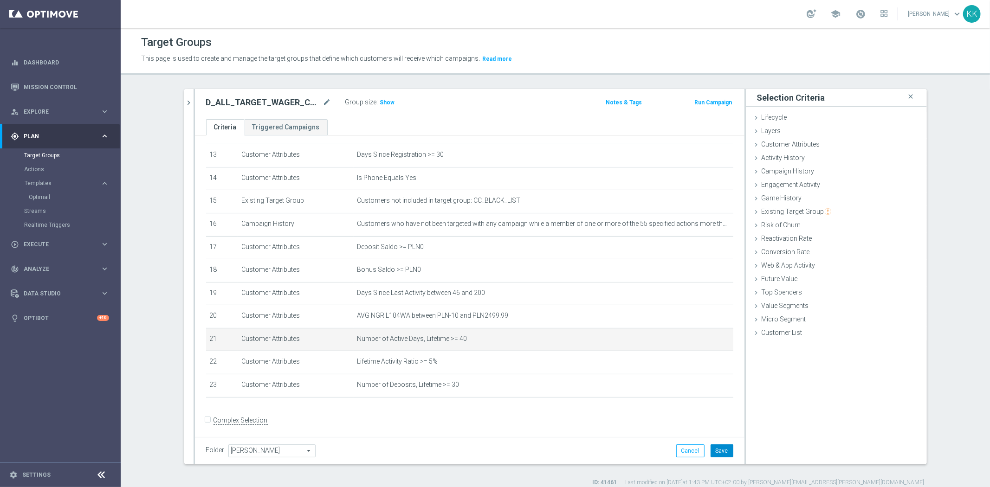
click at [722, 450] on button "Save" at bounding box center [721, 450] width 23 height 13
click at [382, 104] on span "Show" at bounding box center [387, 102] width 15 height 6
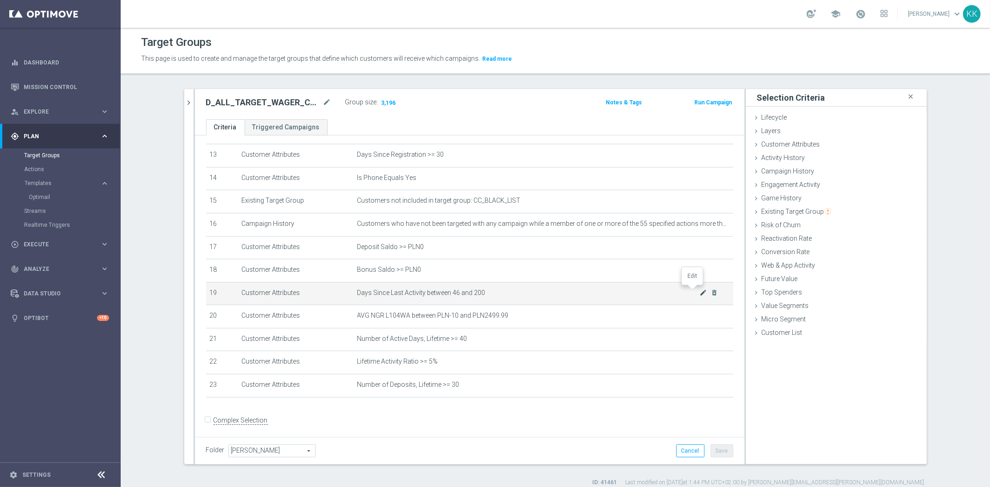
click at [699, 289] on icon "mode_edit" at bounding box center [702, 292] width 7 height 7
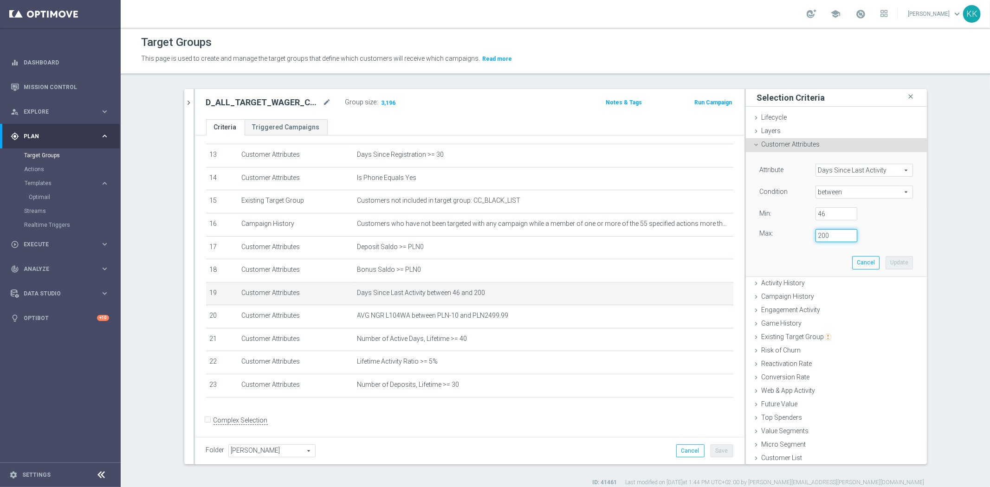
drag, startPoint x: 833, startPoint y: 234, endPoint x: 789, endPoint y: 236, distance: 43.6
click at [790, 235] on div "Max: 200" at bounding box center [836, 235] width 167 height 13
type input "250"
drag, startPoint x: 898, startPoint y: 263, endPoint x: 816, endPoint y: 344, distance: 115.5
click at [898, 262] on button "Update" at bounding box center [898, 262] width 27 height 13
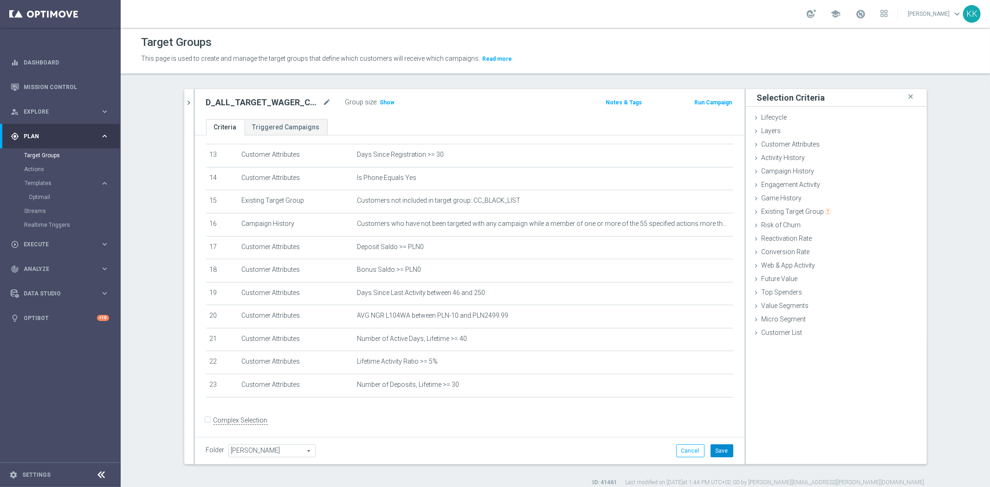
click at [716, 450] on button "Save" at bounding box center [721, 450] width 23 height 13
click at [380, 99] on span "Show" at bounding box center [387, 102] width 15 height 6
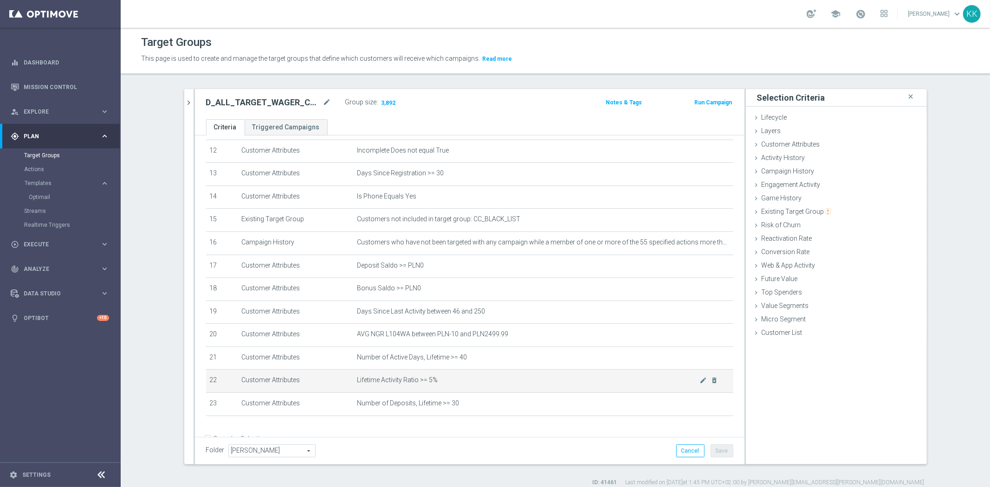
scroll to position [300, 0]
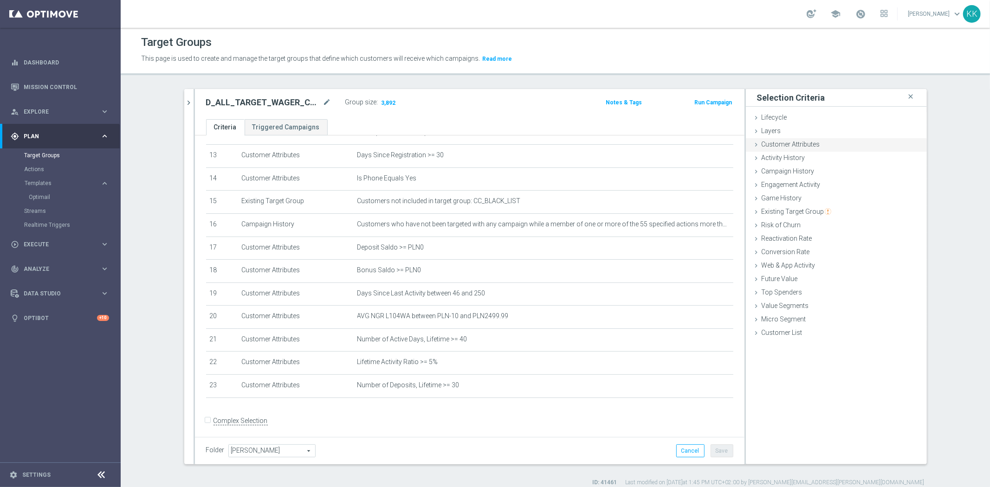
click at [785, 147] on span "Customer Attributes" at bounding box center [790, 144] width 58 height 7
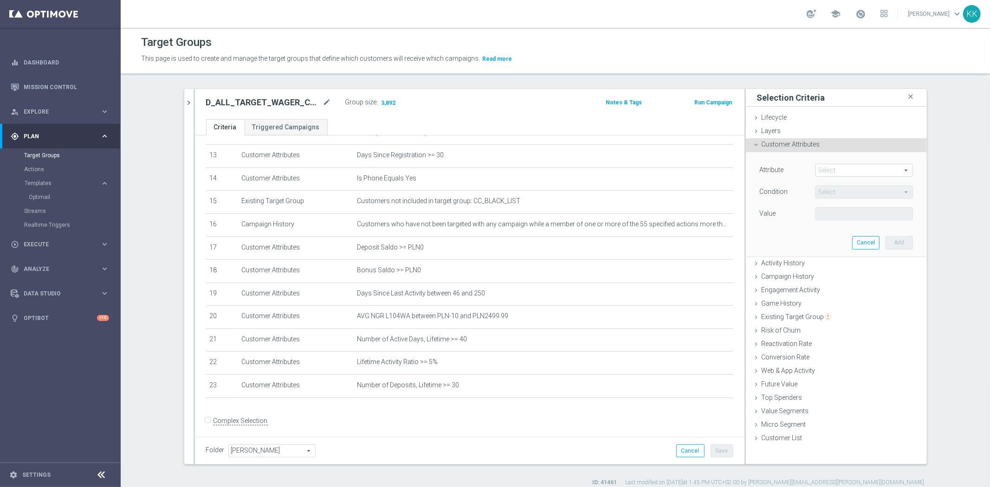
click at [833, 172] on span at bounding box center [864, 170] width 96 height 12
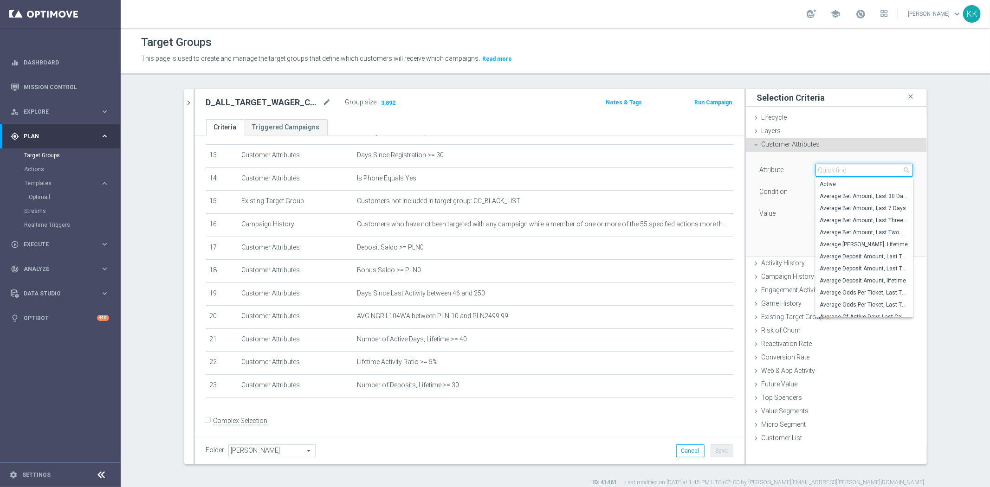
click at [846, 175] on input "search" at bounding box center [863, 170] width 97 height 13
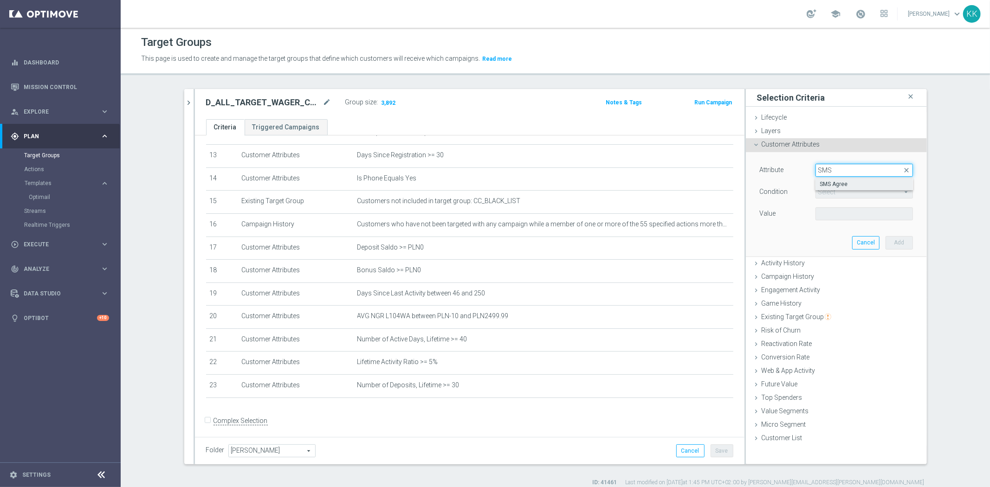
type input "SMS"
click at [890, 183] on span "SMS Agree" at bounding box center [864, 183] width 88 height 7
type input "SMS Agree"
type input "Equals"
click at [863, 205] on div "Attribute SMS Agree SMS Agree arrow_drop_down search Condition Equals Equals ar…" at bounding box center [835, 193] width 153 height 58
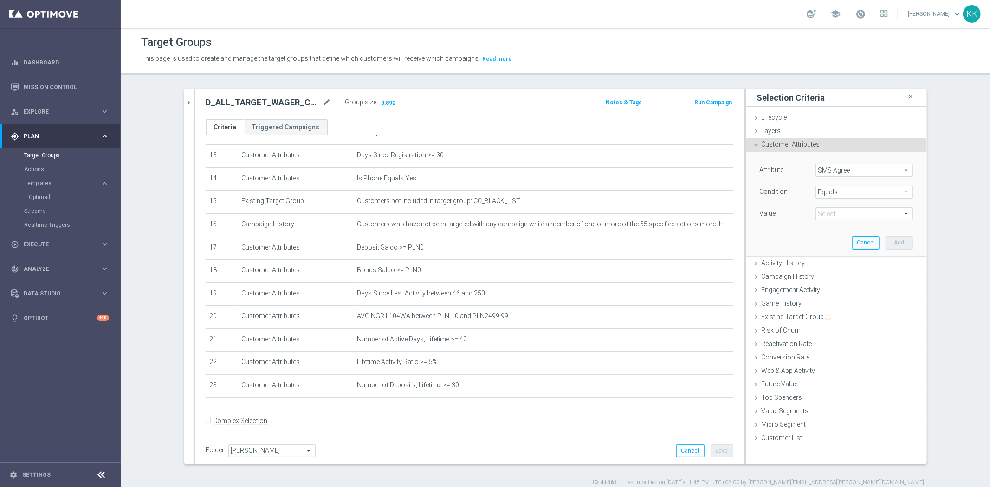
click at [901, 216] on span at bounding box center [864, 214] width 96 height 12
click at [849, 242] on span "TRUE" at bounding box center [864, 239] width 88 height 7
type input "TRUE"
click at [903, 248] on button "Add" at bounding box center [898, 242] width 27 height 13
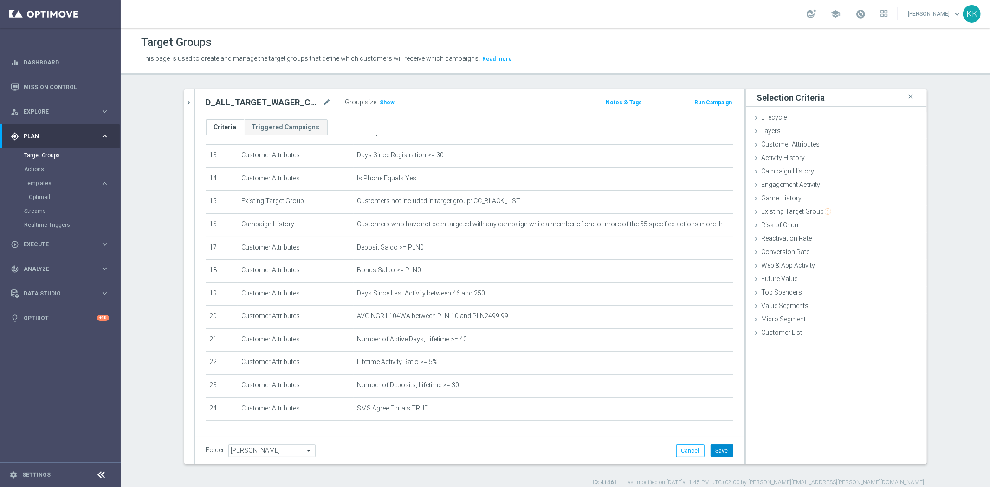
click at [726, 451] on button "Save" at bounding box center [721, 450] width 23 height 13
click at [388, 103] on span "Show" at bounding box center [387, 102] width 15 height 6
